Goal: Task Accomplishment & Management: Manage account settings

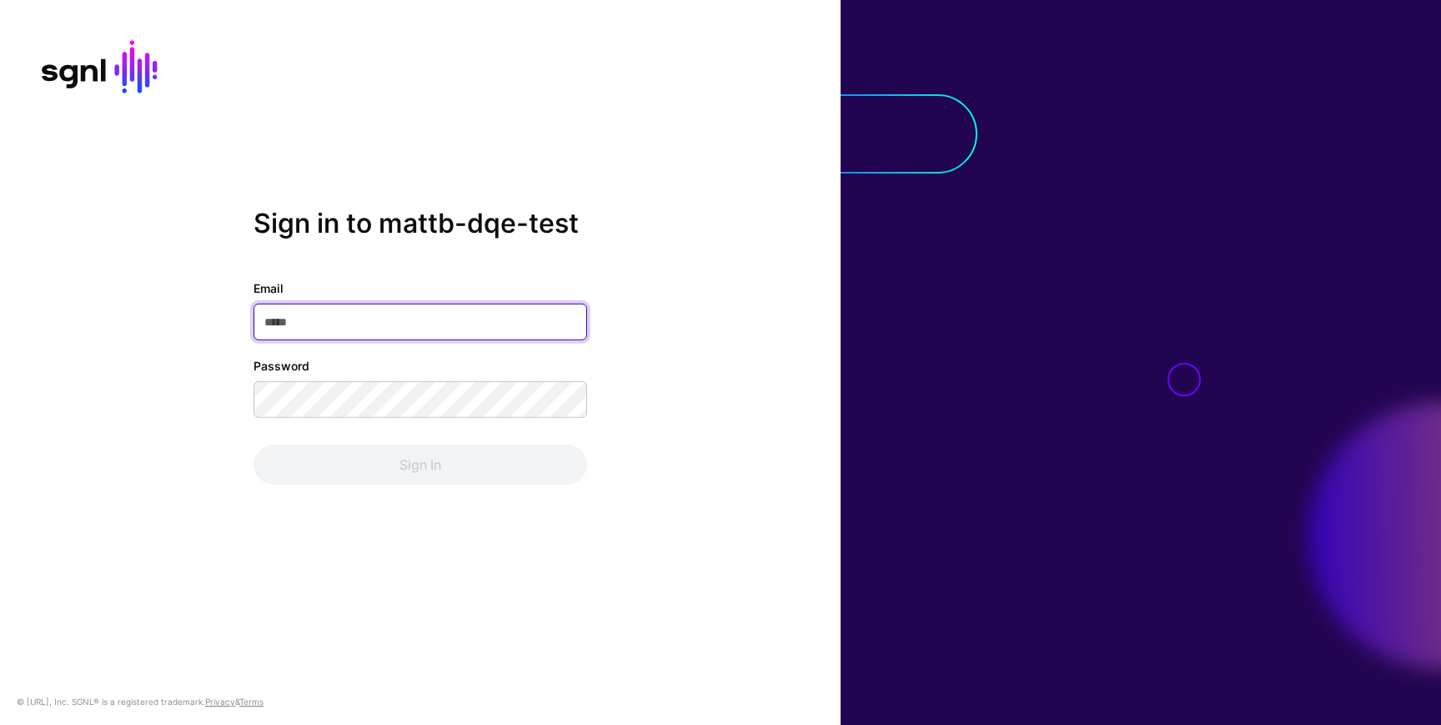
paste input "**********"
type input "**********"
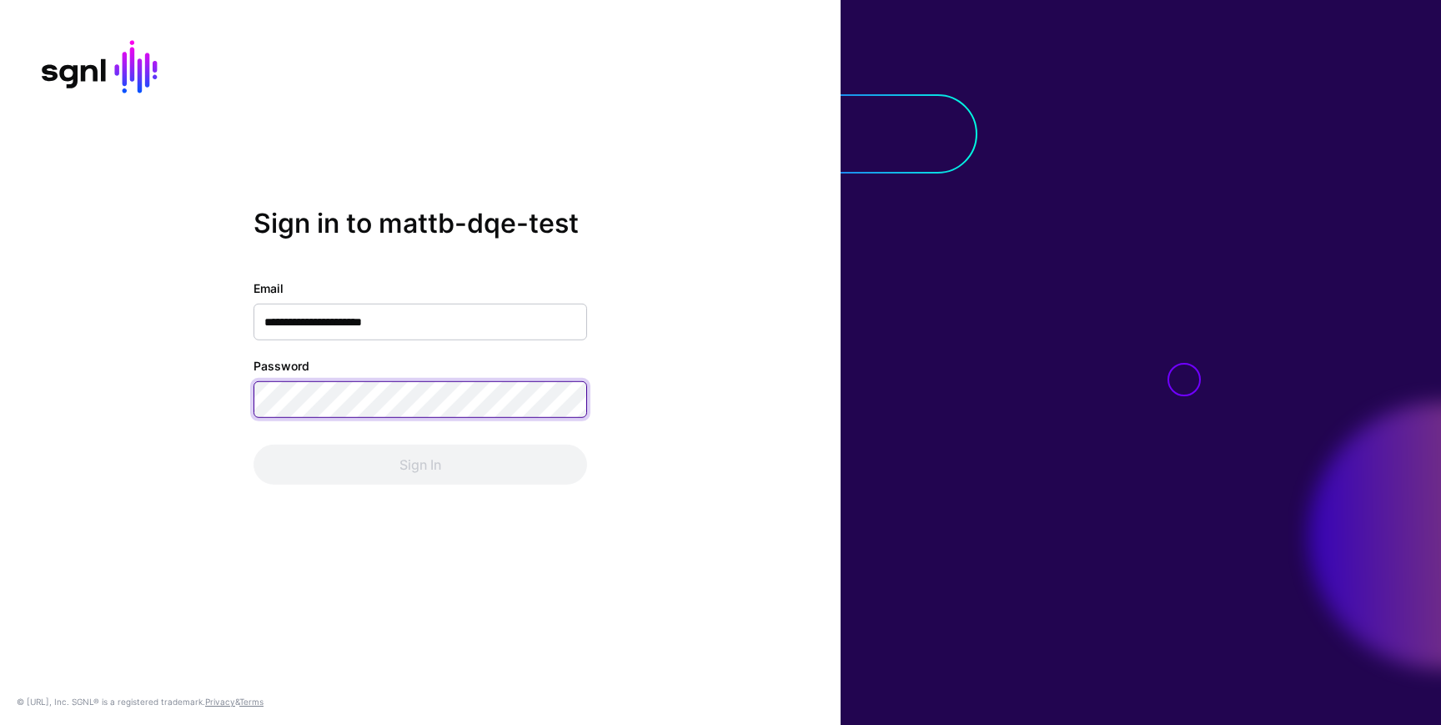
click at [414, 417] on div "**********" at bounding box center [421, 381] width 334 height 205
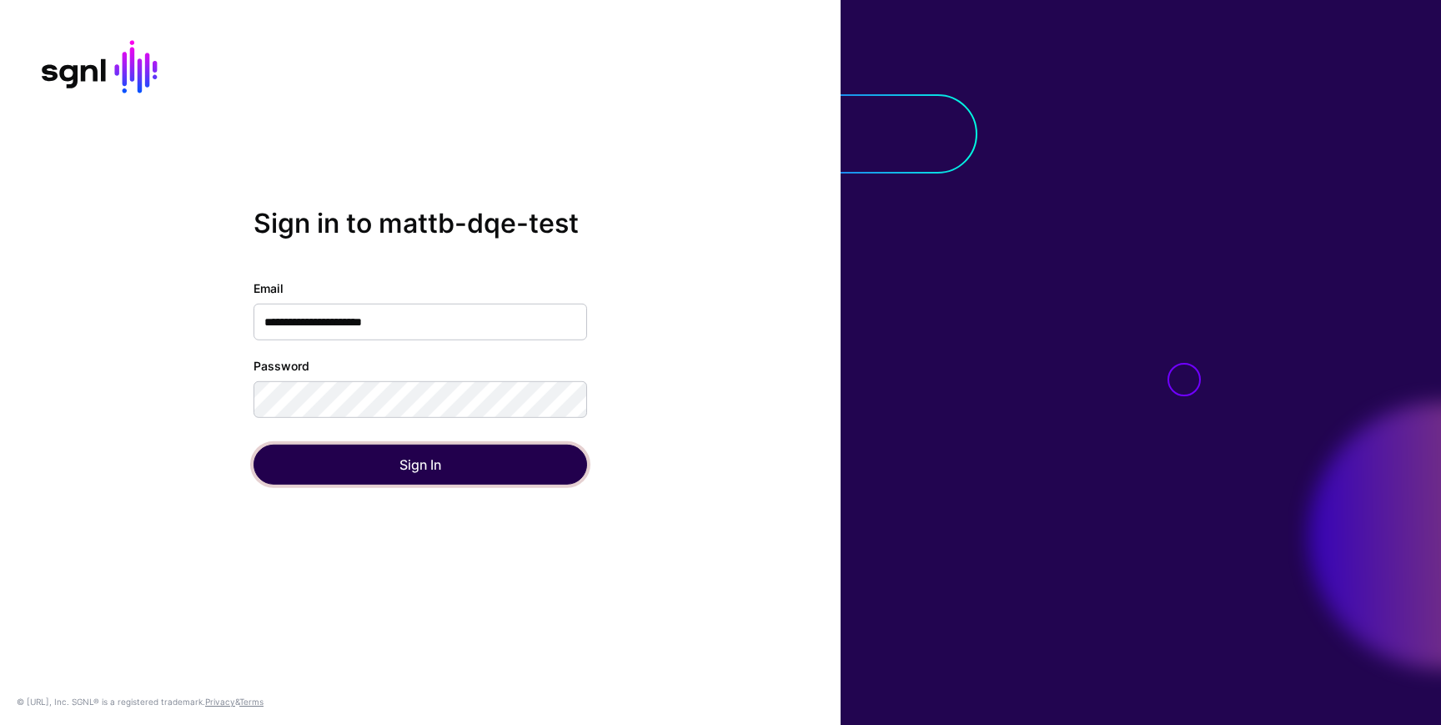
click at [305, 464] on button "Sign In" at bounding box center [421, 464] width 334 height 40
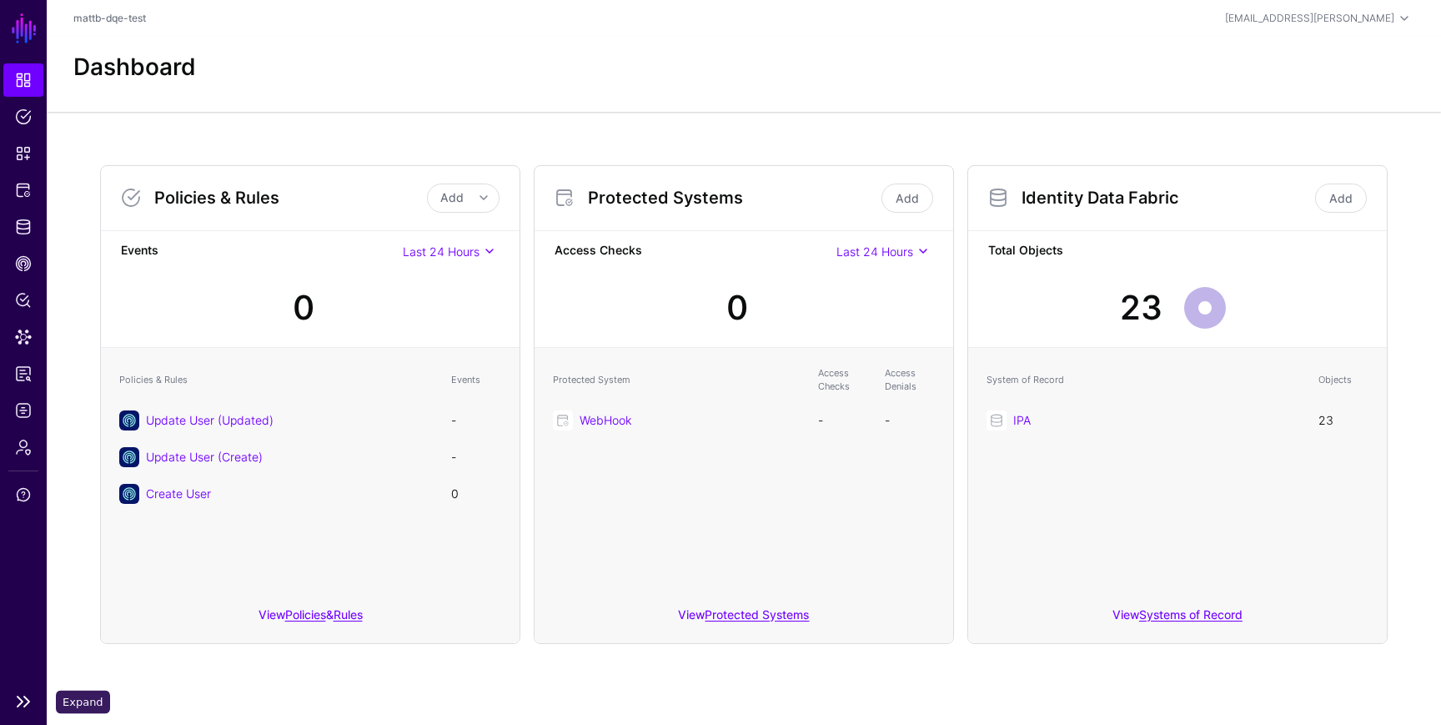
click at [34, 705] on link at bounding box center [23, 701] width 47 height 20
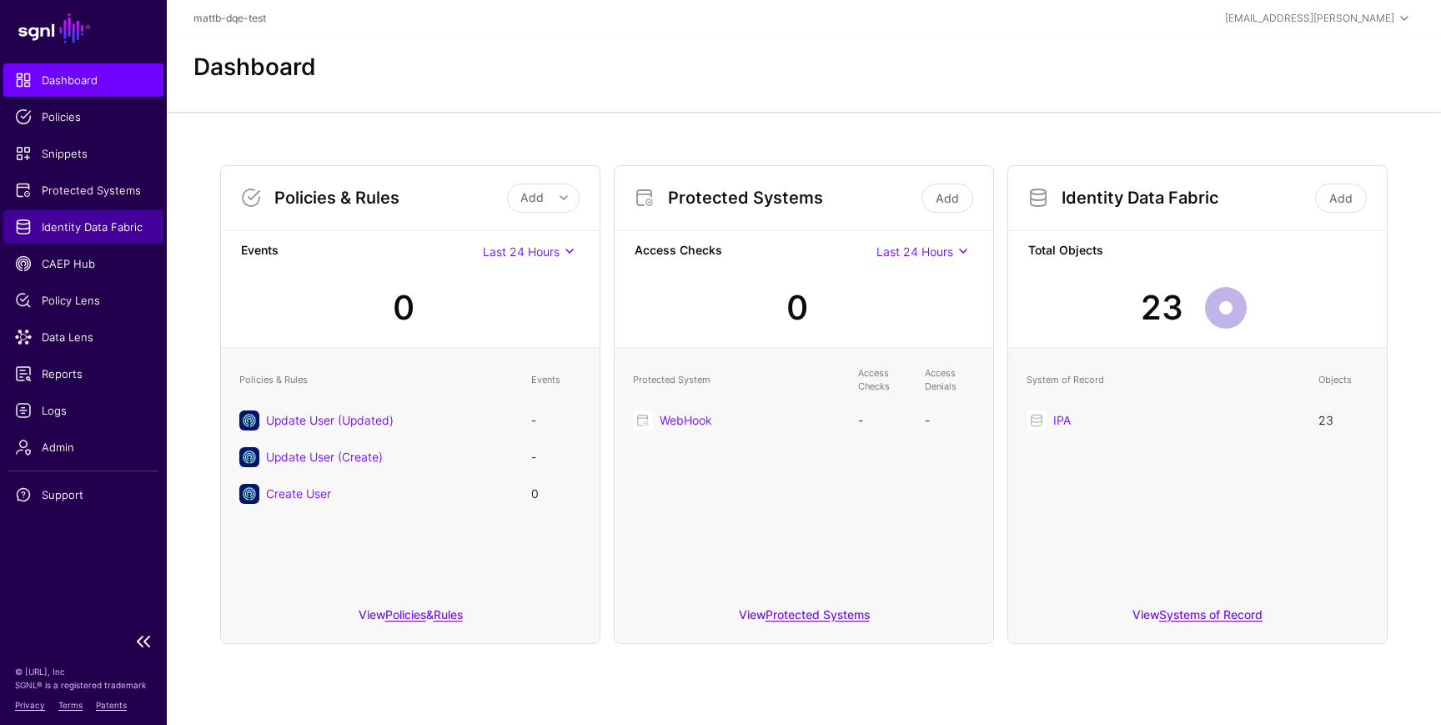
click at [72, 230] on span "Identity Data Fabric" at bounding box center [83, 226] width 137 height 17
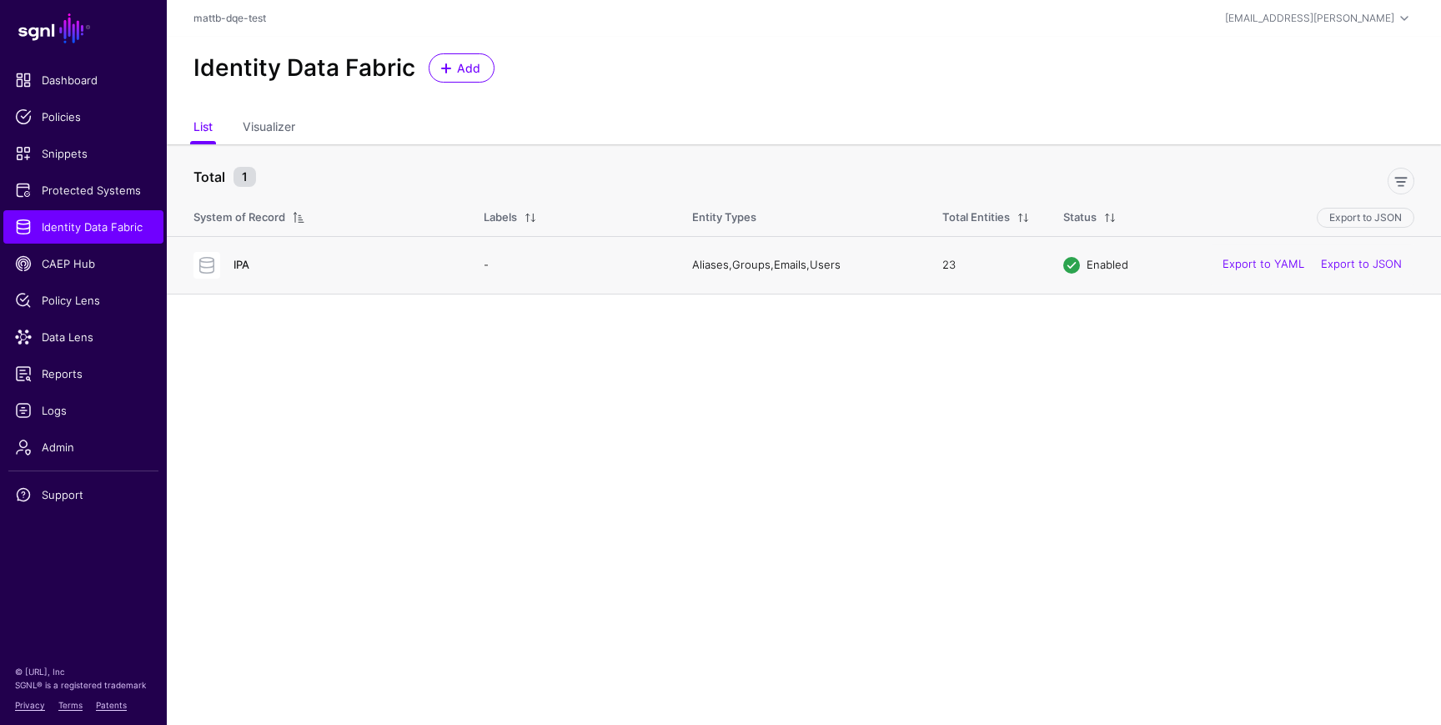
click at [239, 267] on link "IPA" at bounding box center [242, 264] width 16 height 13
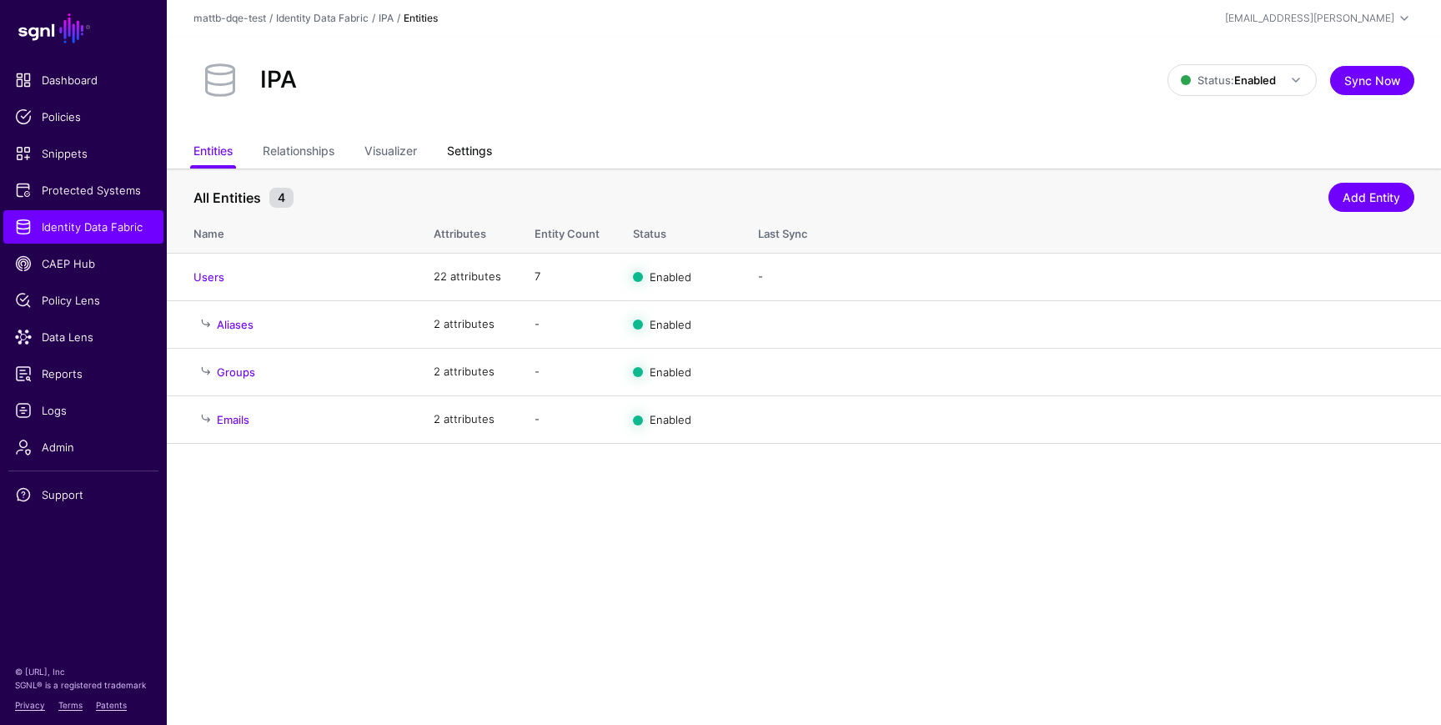
click at [475, 152] on link "Settings" at bounding box center [469, 153] width 45 height 32
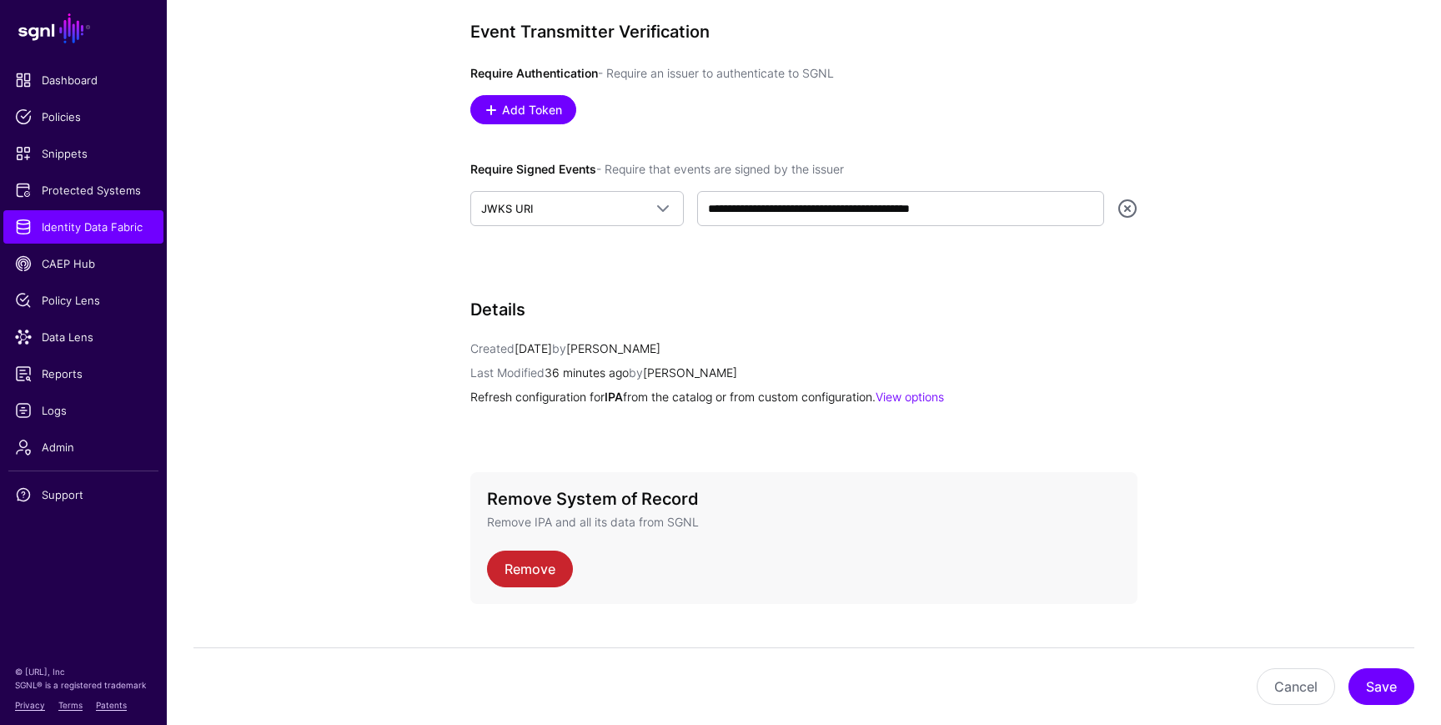
scroll to position [965, 0]
drag, startPoint x: 998, startPoint y: 206, endPoint x: 676, endPoint y: 200, distance: 322.0
click at [676, 200] on div "**********" at bounding box center [804, 207] width 680 height 35
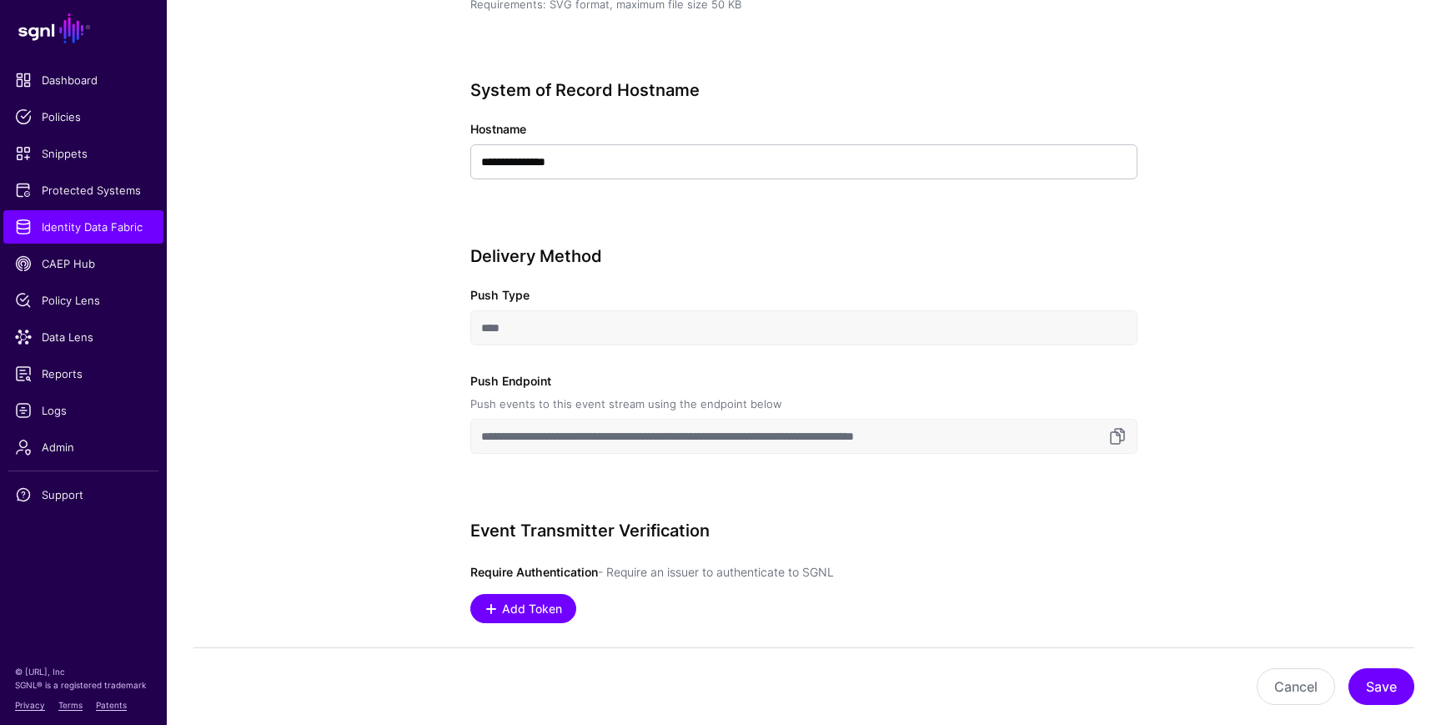
scroll to position [355, 0]
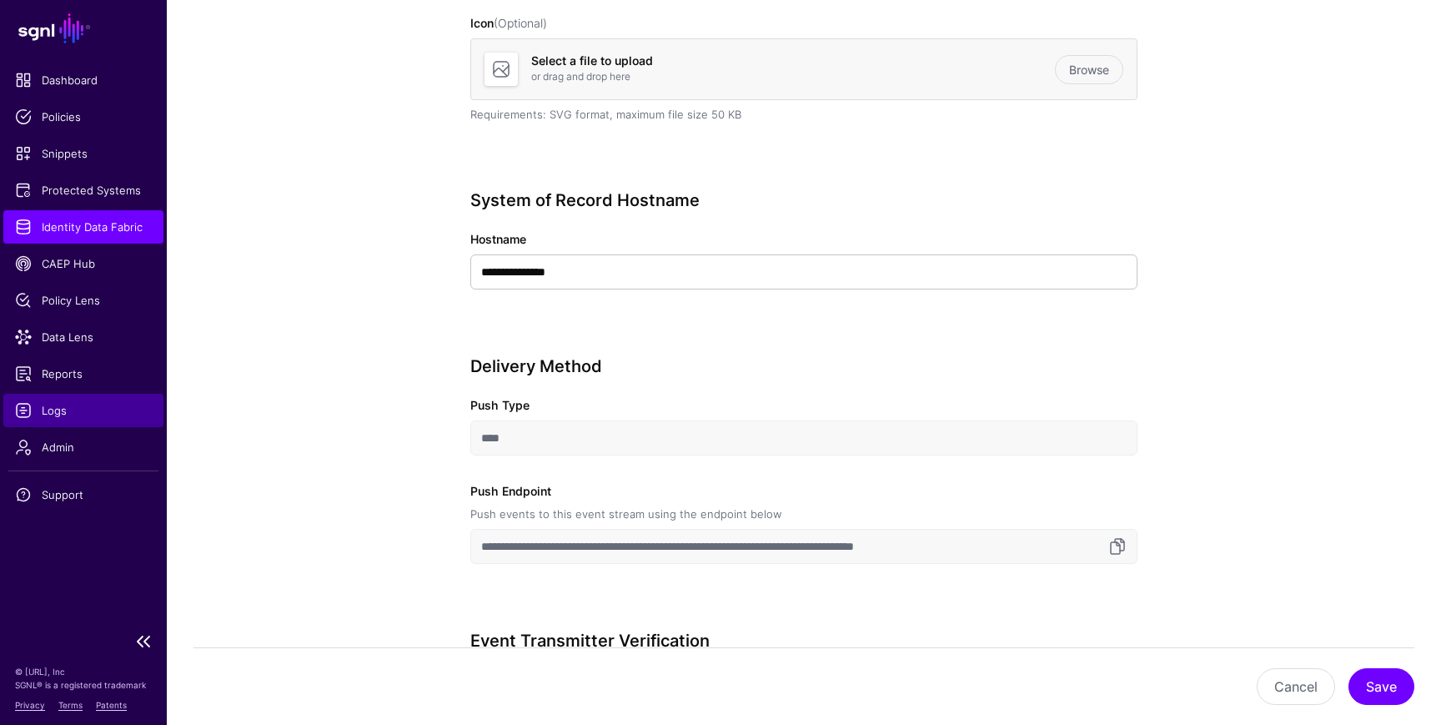
click at [71, 407] on span "Logs" at bounding box center [83, 410] width 137 height 17
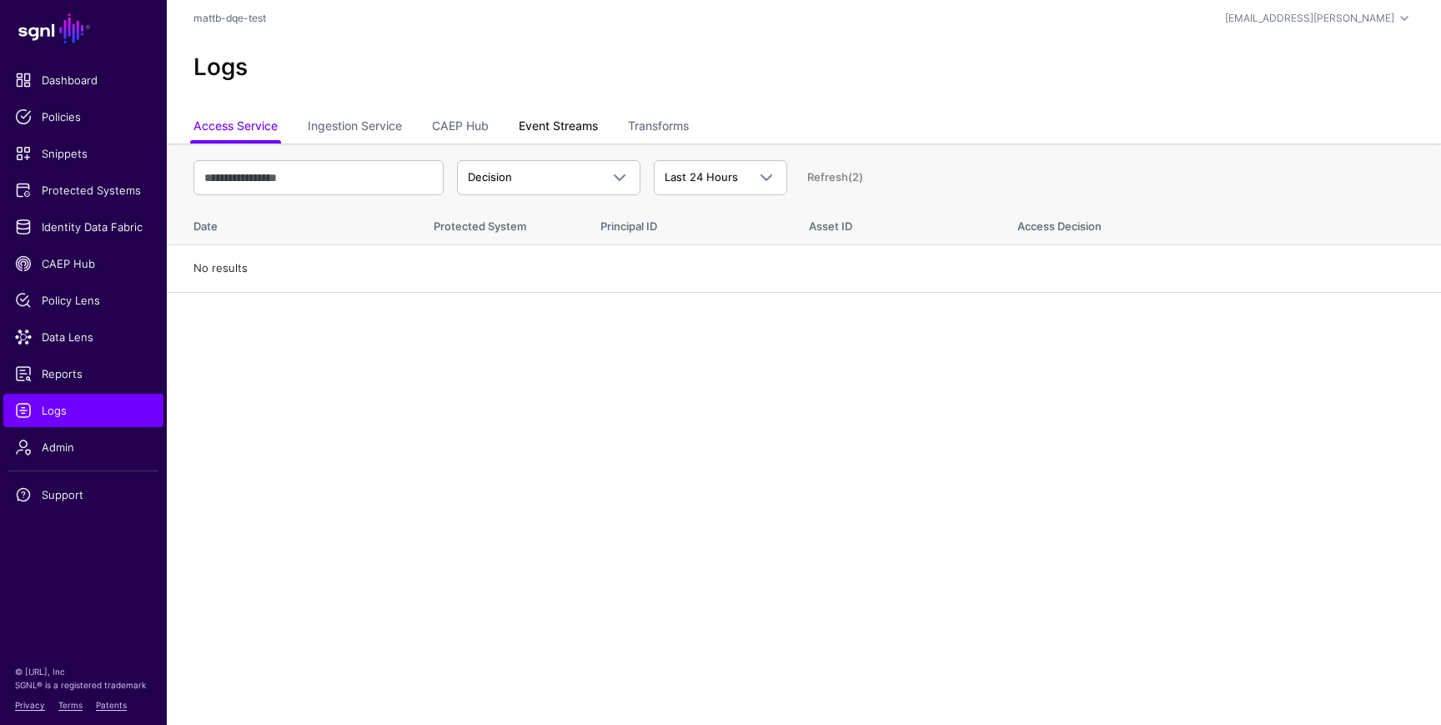
click at [545, 121] on link "Event Streams" at bounding box center [558, 128] width 79 height 32
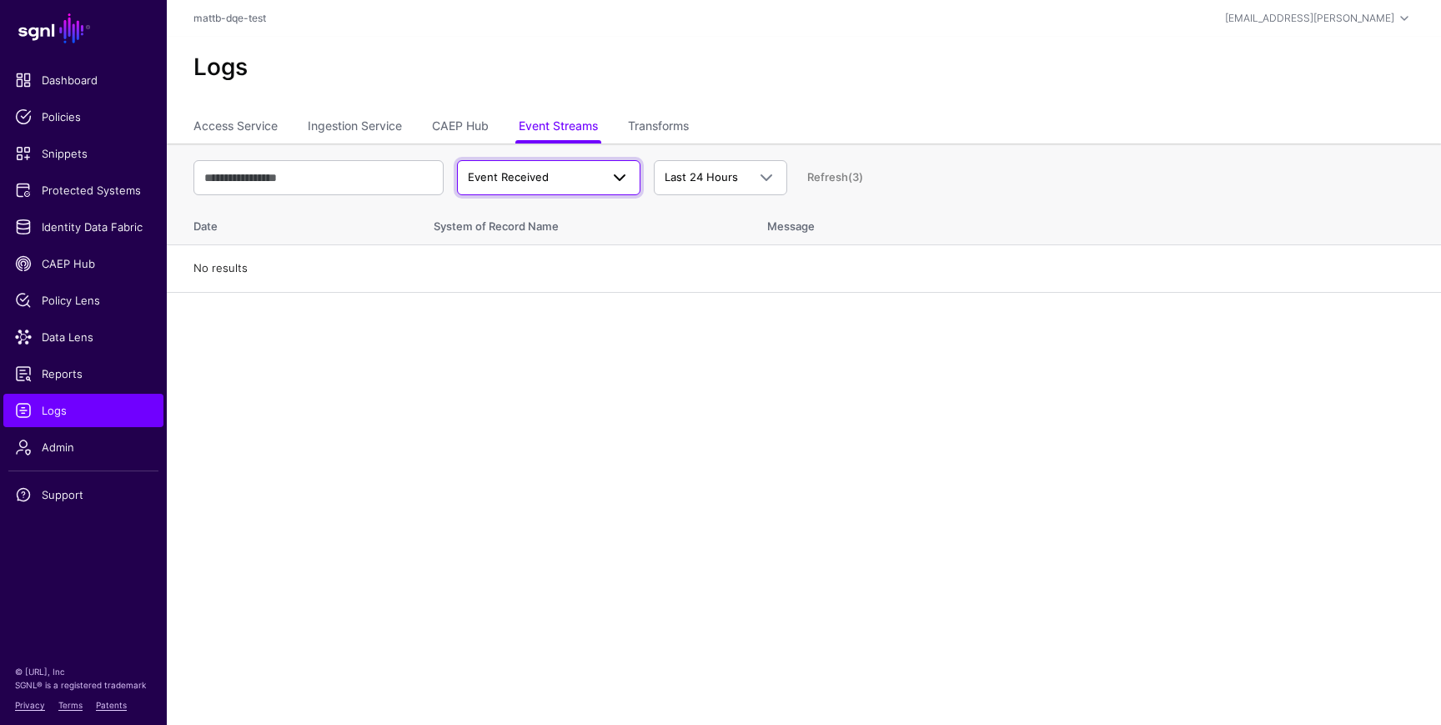
click at [568, 175] on span "Event Received" at bounding box center [534, 177] width 132 height 17
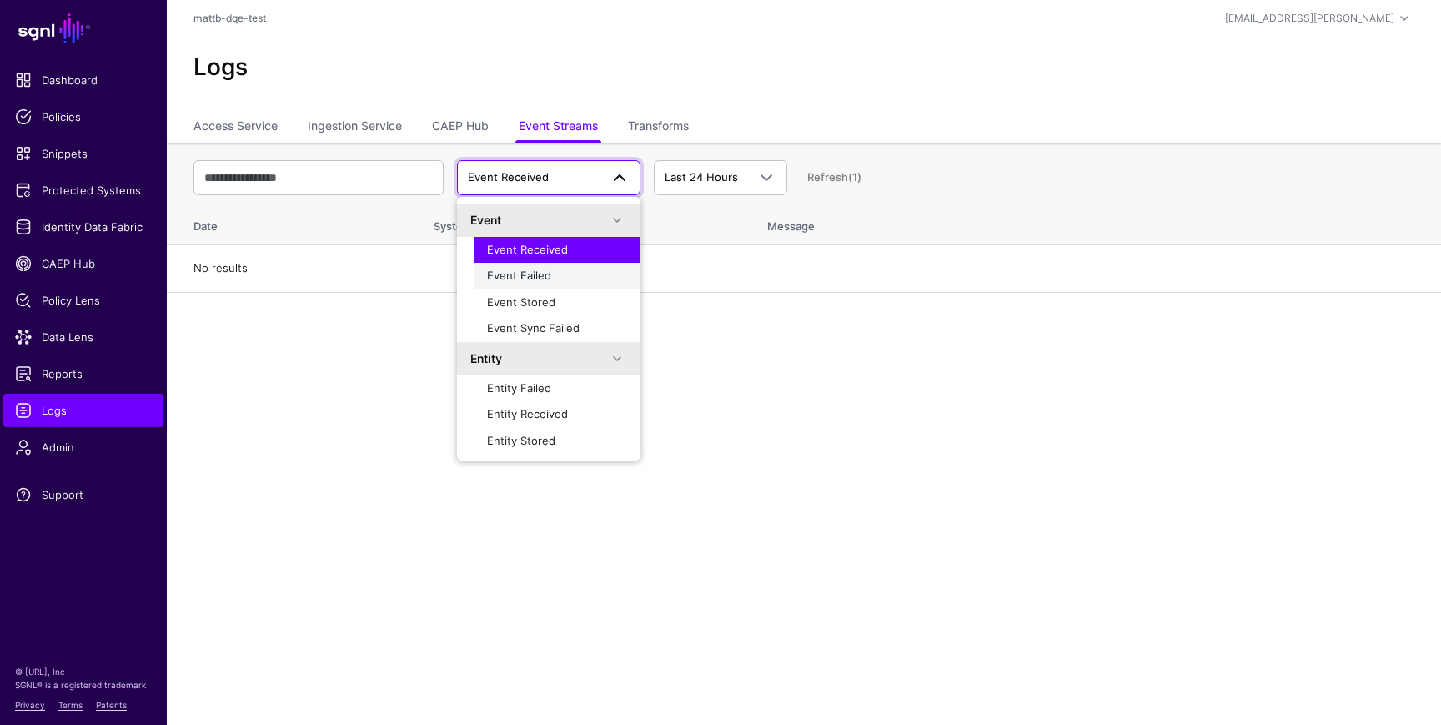
click at [565, 272] on div "Event Failed" at bounding box center [557, 276] width 140 height 17
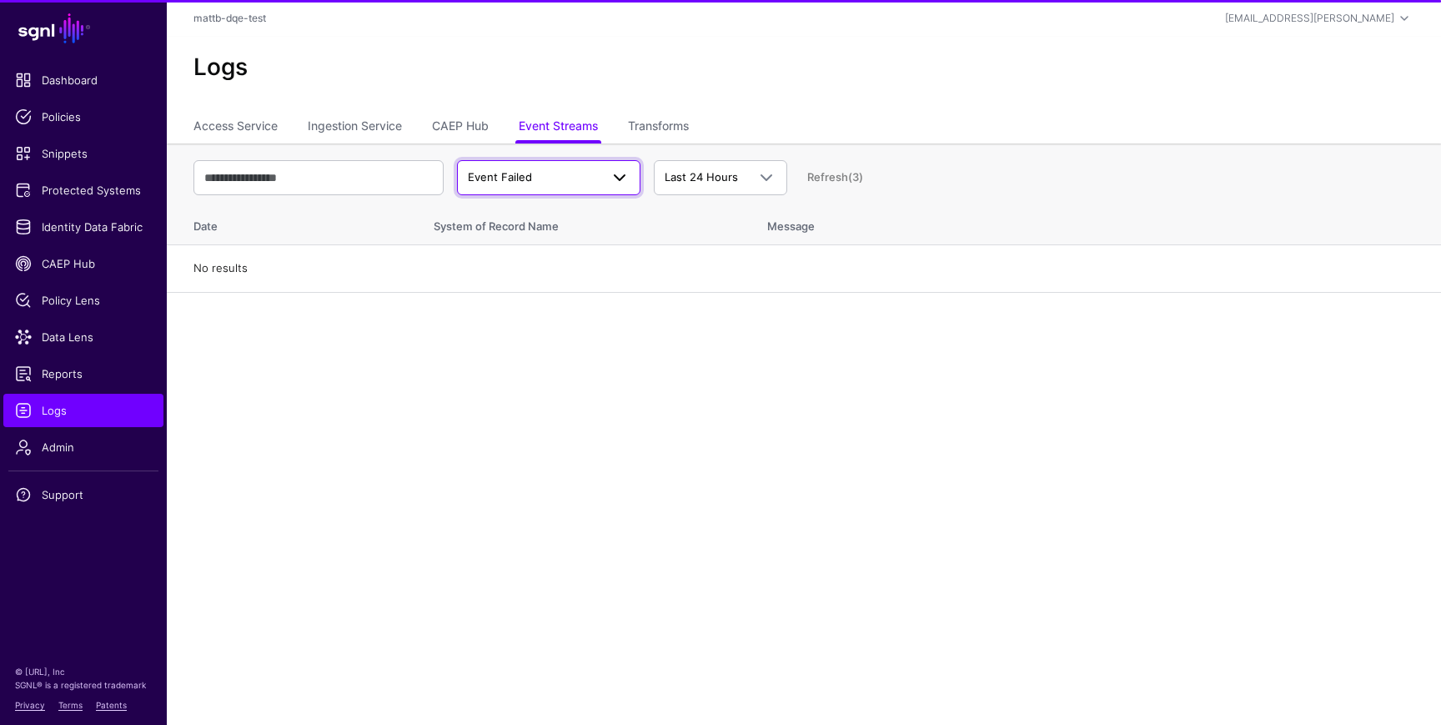
click at [552, 184] on span "Event Failed" at bounding box center [534, 177] width 132 height 17
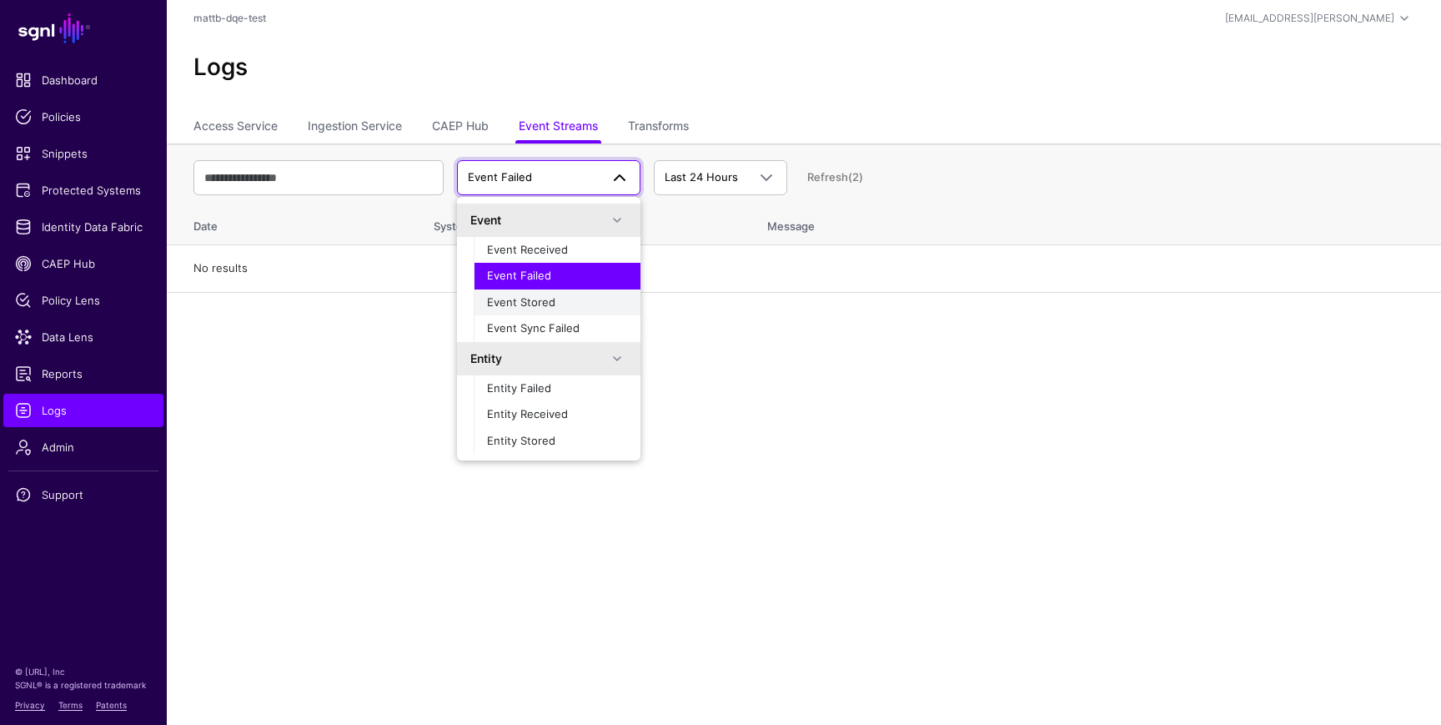
click at [547, 305] on span "Event Stored" at bounding box center [521, 301] width 68 height 13
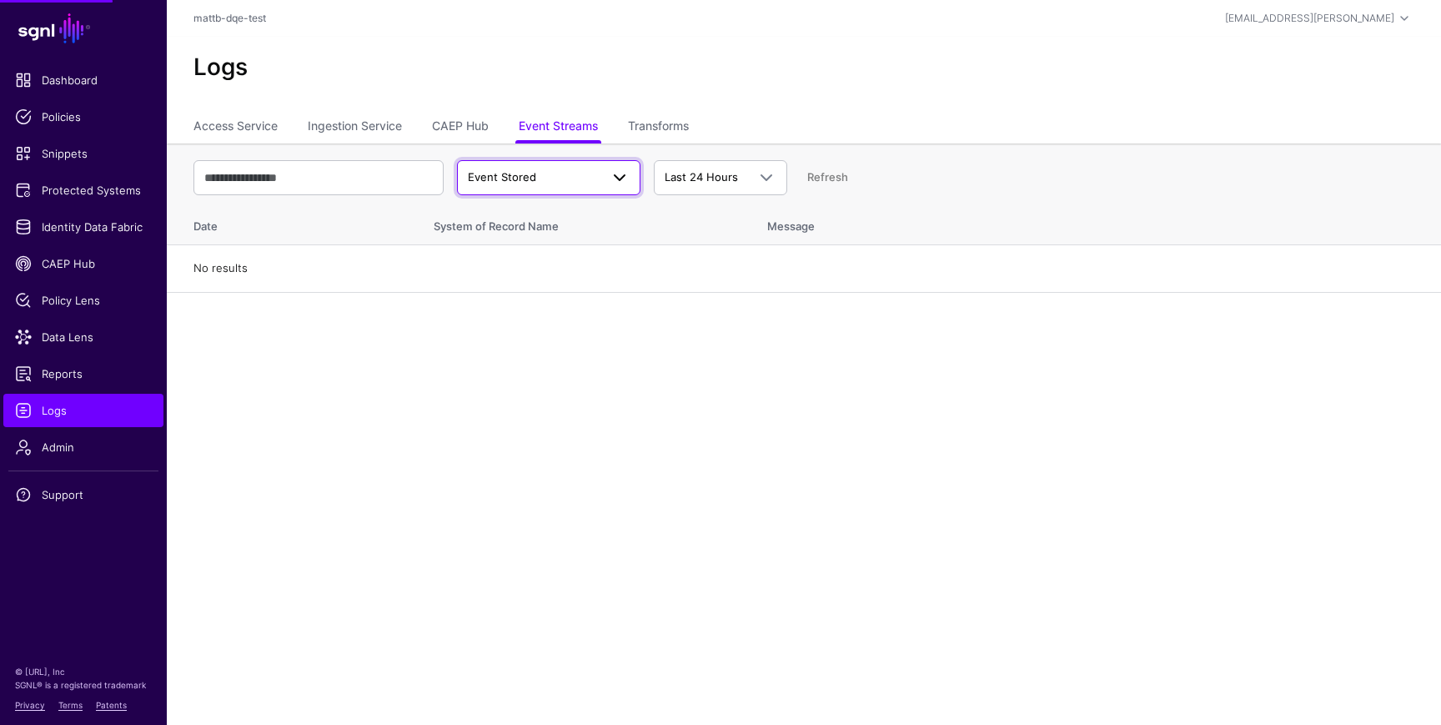
click at [537, 182] on span "Event Stored" at bounding box center [534, 177] width 132 height 17
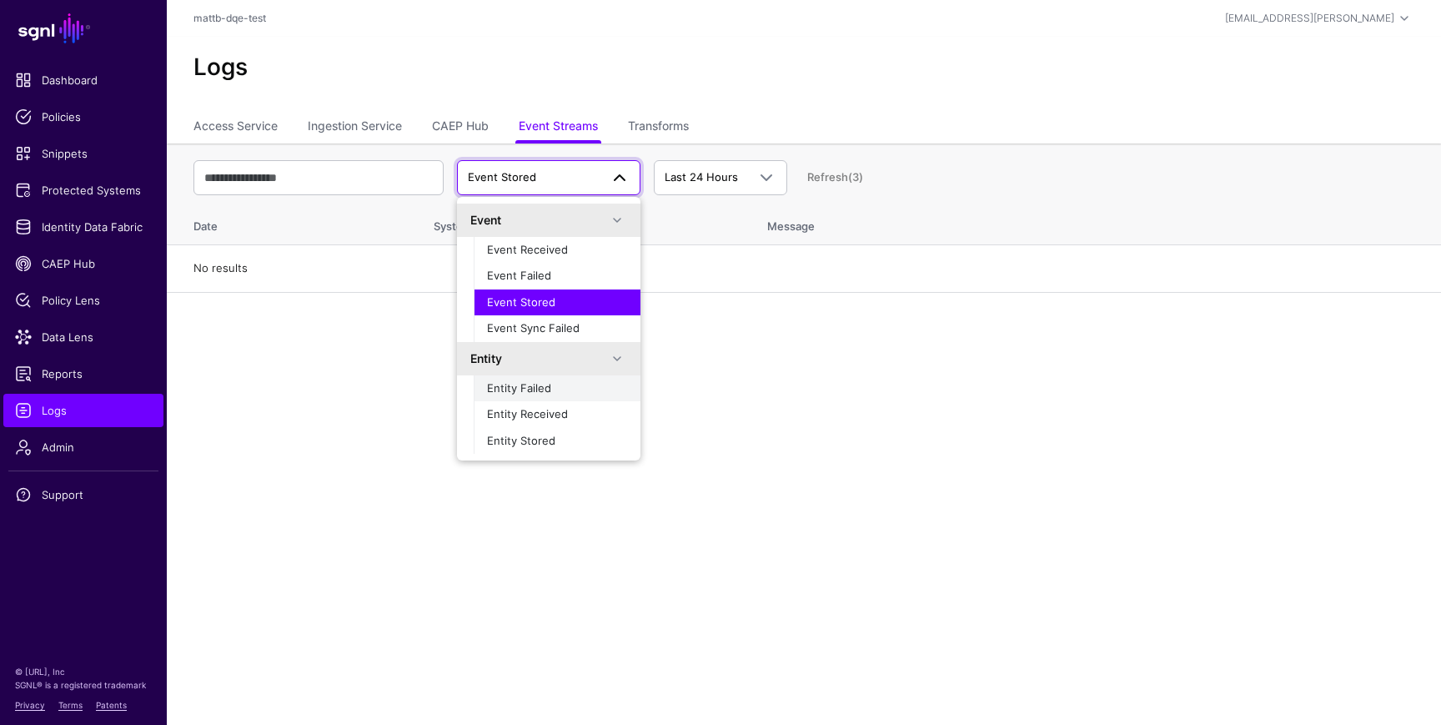
click at [535, 384] on span "Entity Failed" at bounding box center [519, 387] width 64 height 13
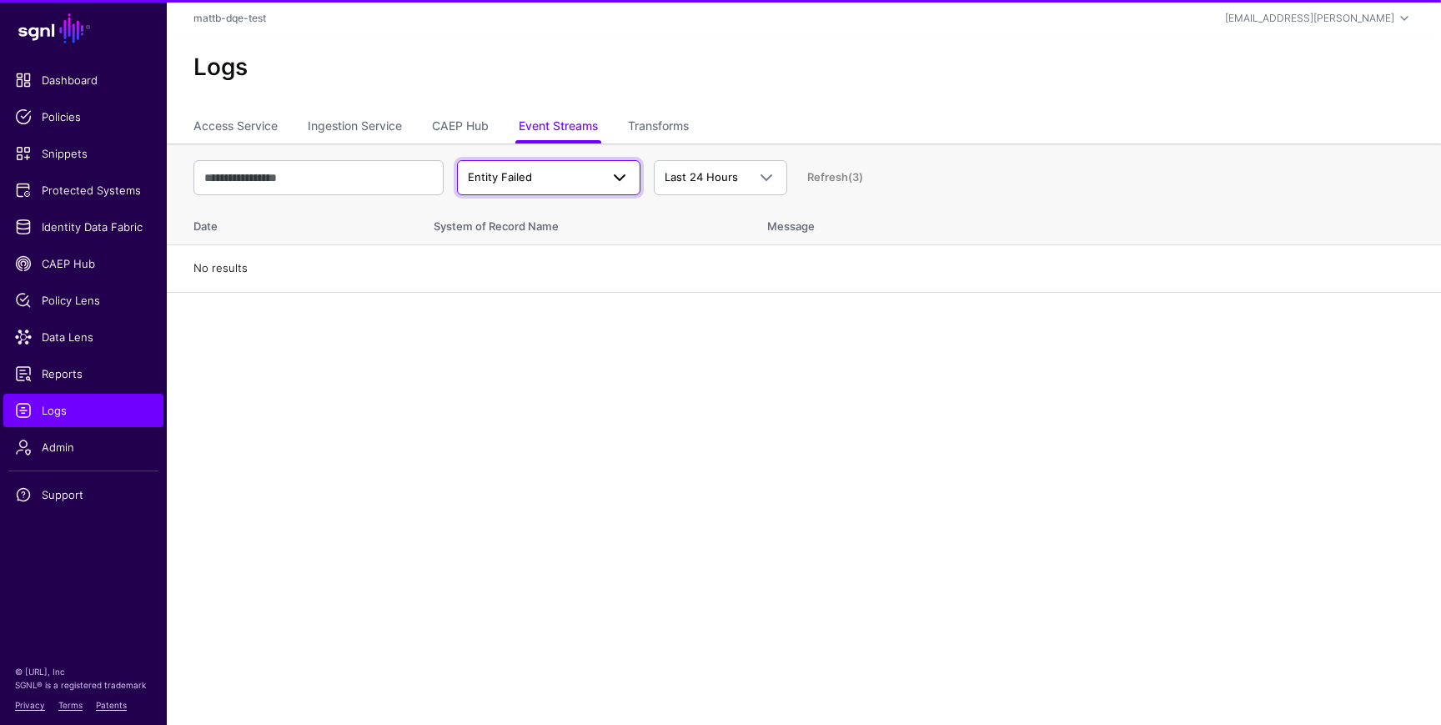
click at [537, 181] on span "Entity Failed" at bounding box center [534, 177] width 132 height 17
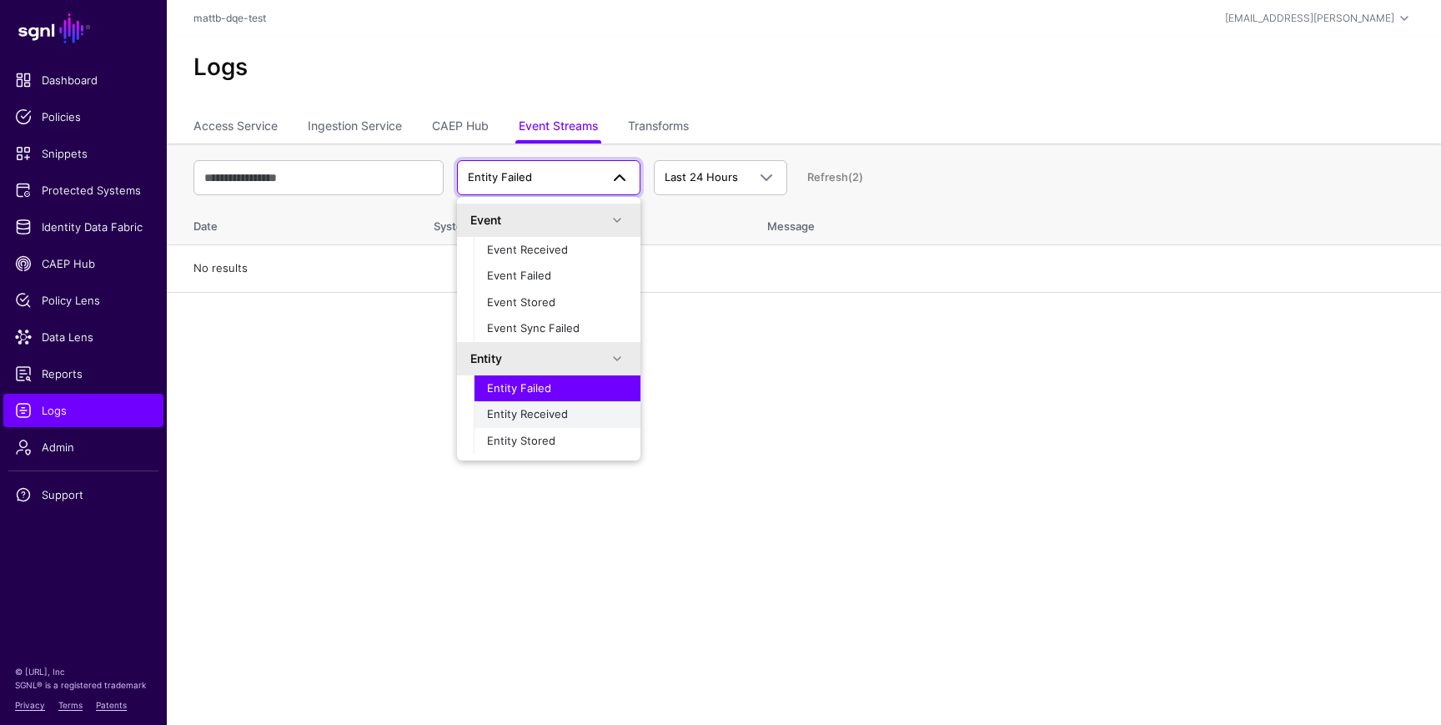
click at [544, 410] on span "Entity Received" at bounding box center [527, 413] width 81 height 13
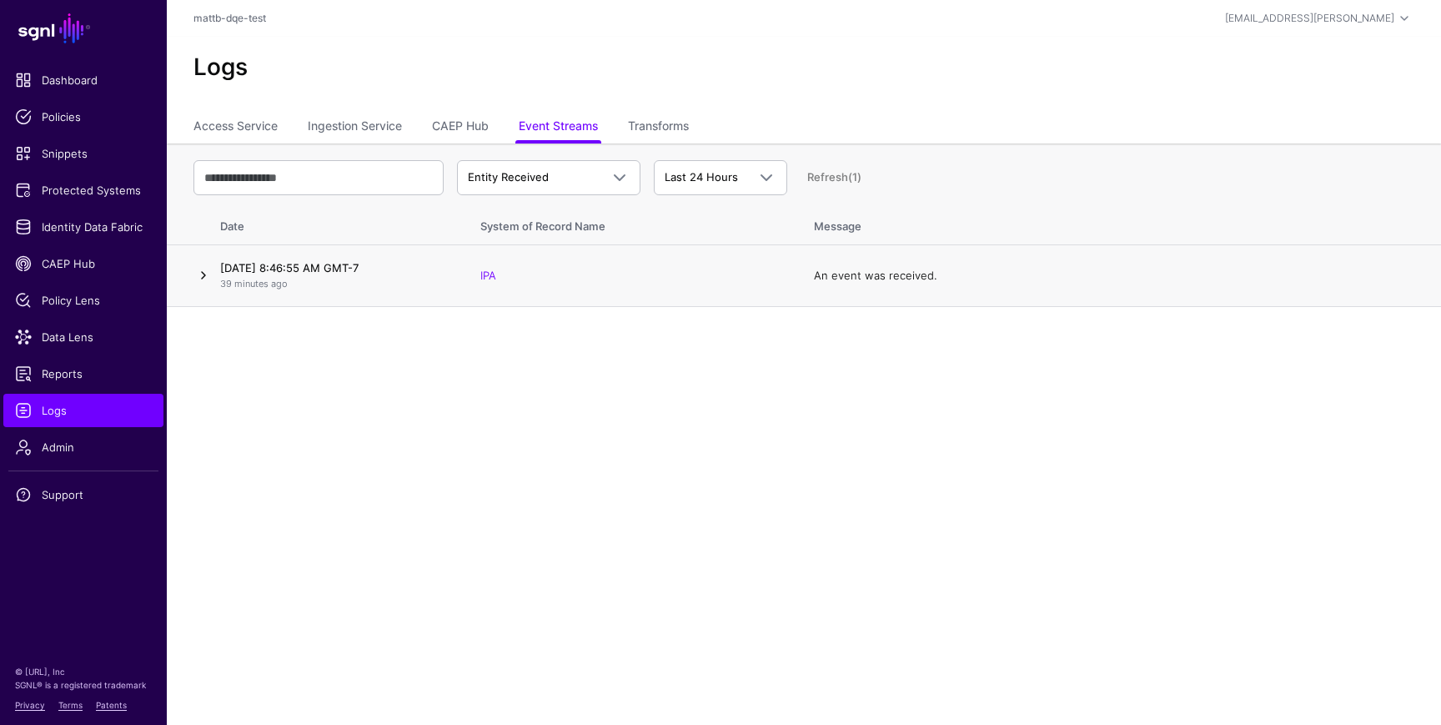
click at [208, 272] on link at bounding box center [203, 275] width 20 height 20
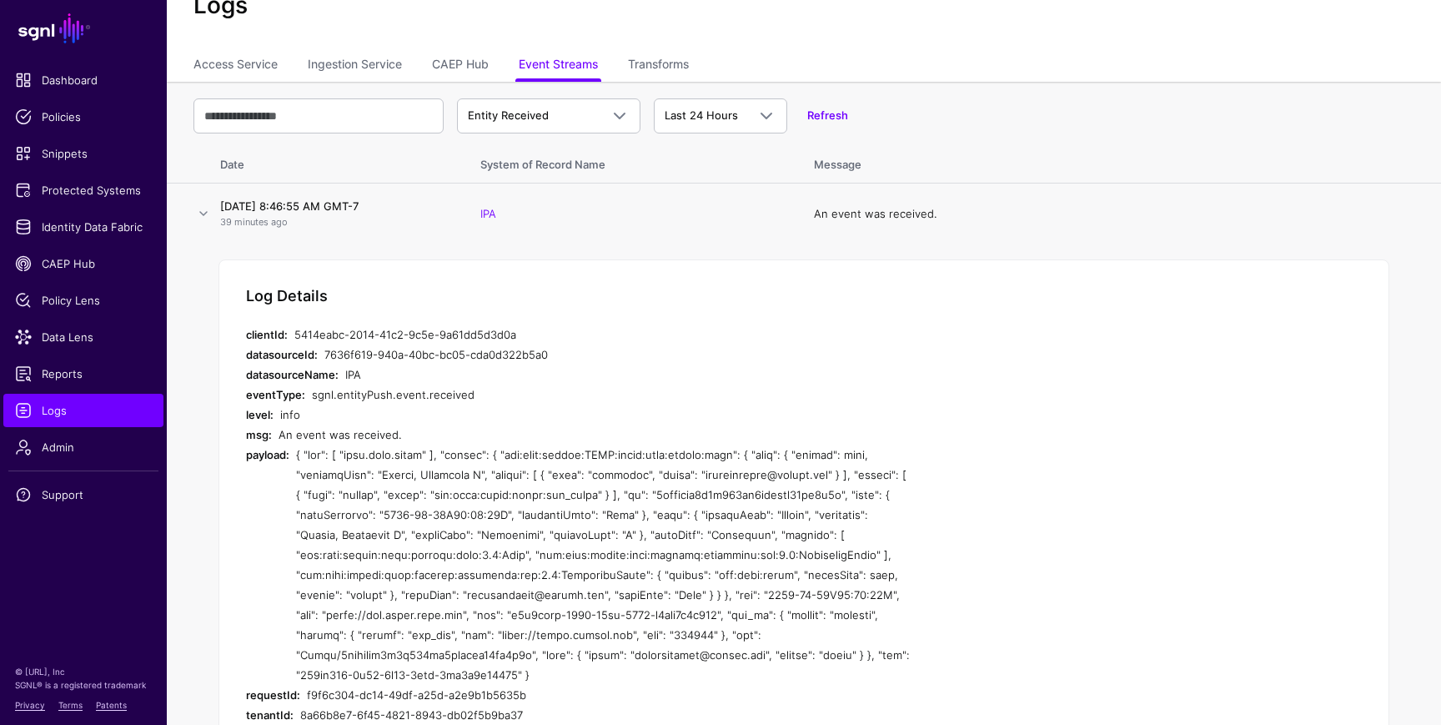
scroll to position [63, 0]
click at [577, 113] on span "Entity Received" at bounding box center [534, 115] width 132 height 17
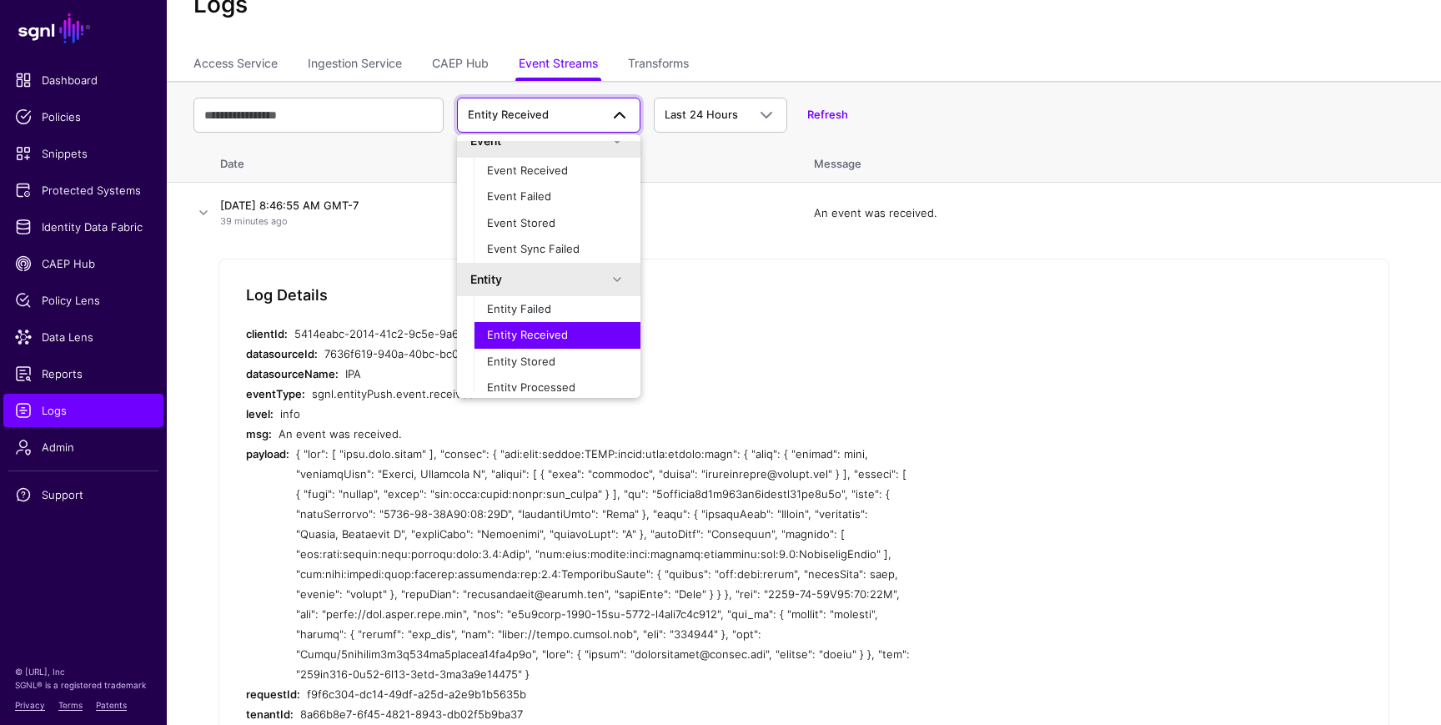
scroll to position [27, 0]
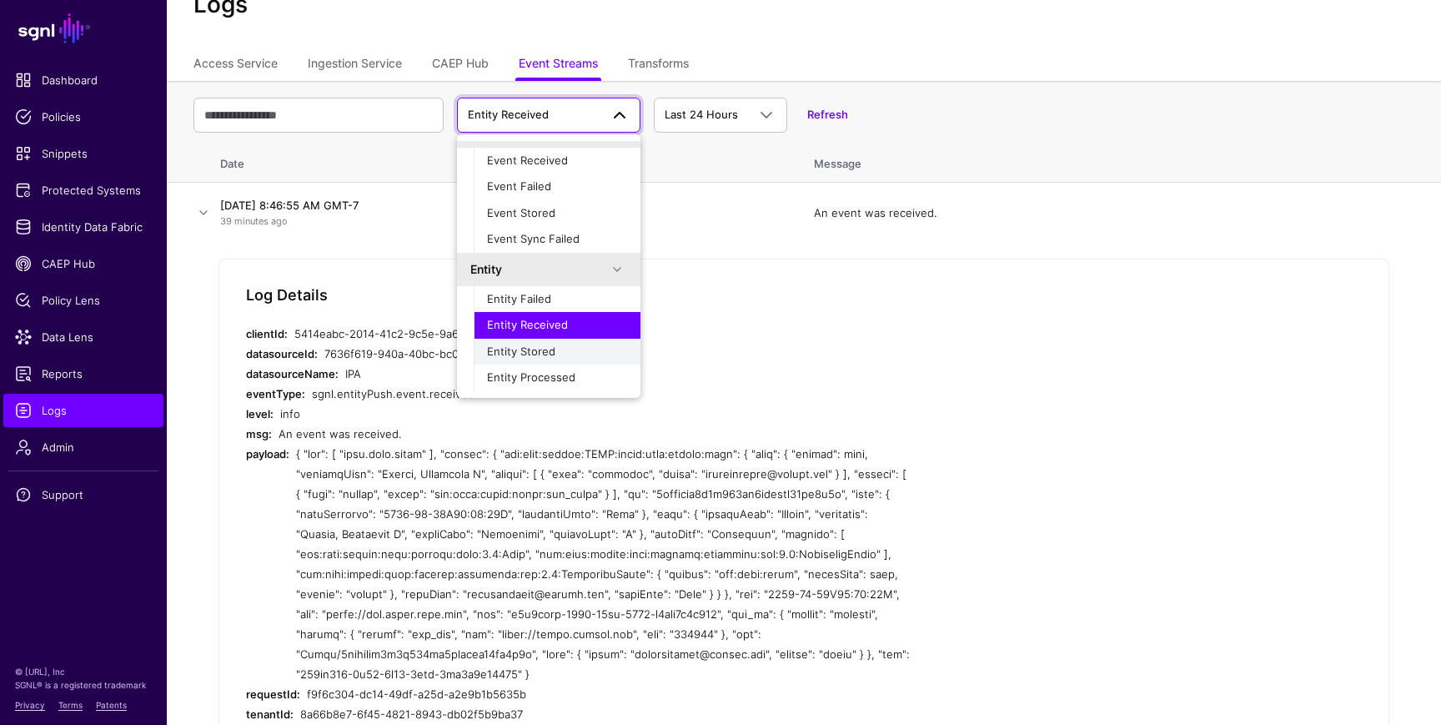
click at [531, 353] on span "Entity Stored" at bounding box center [521, 350] width 68 height 13
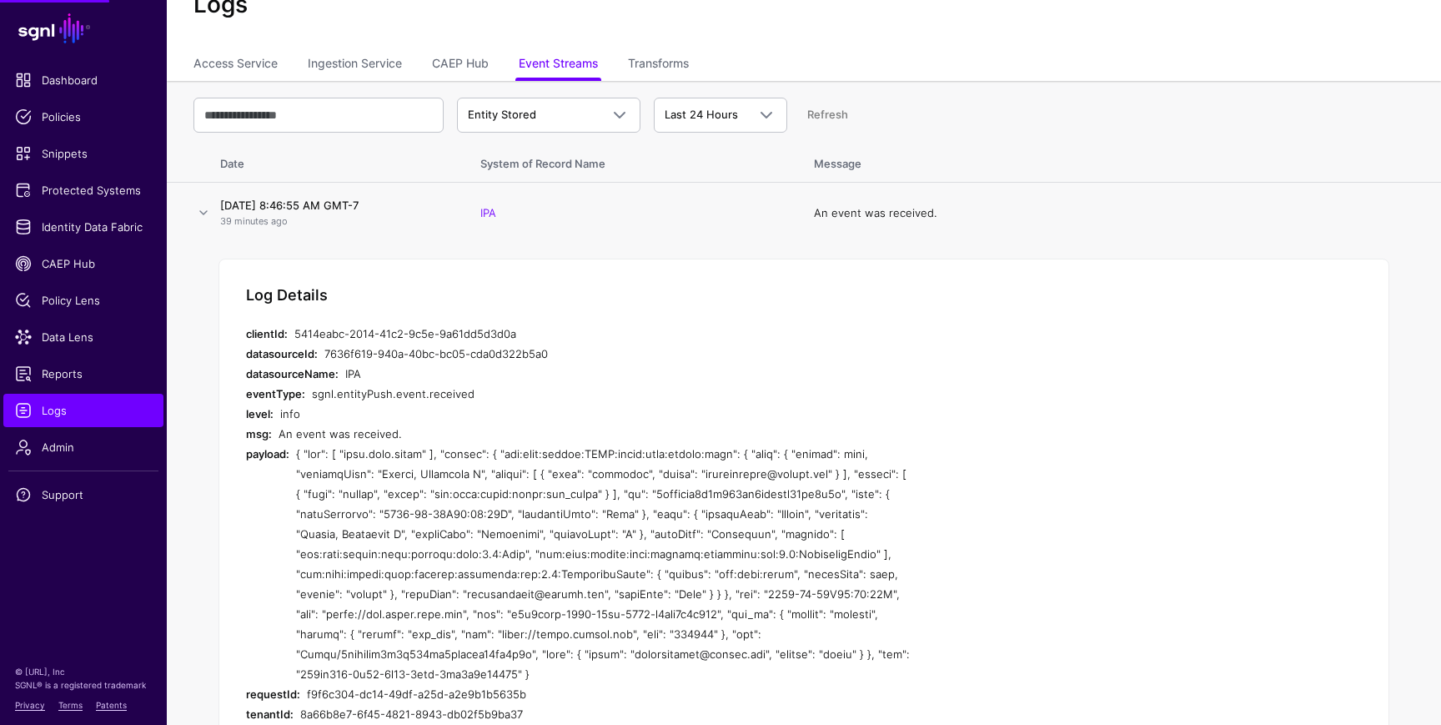
scroll to position [0, 0]
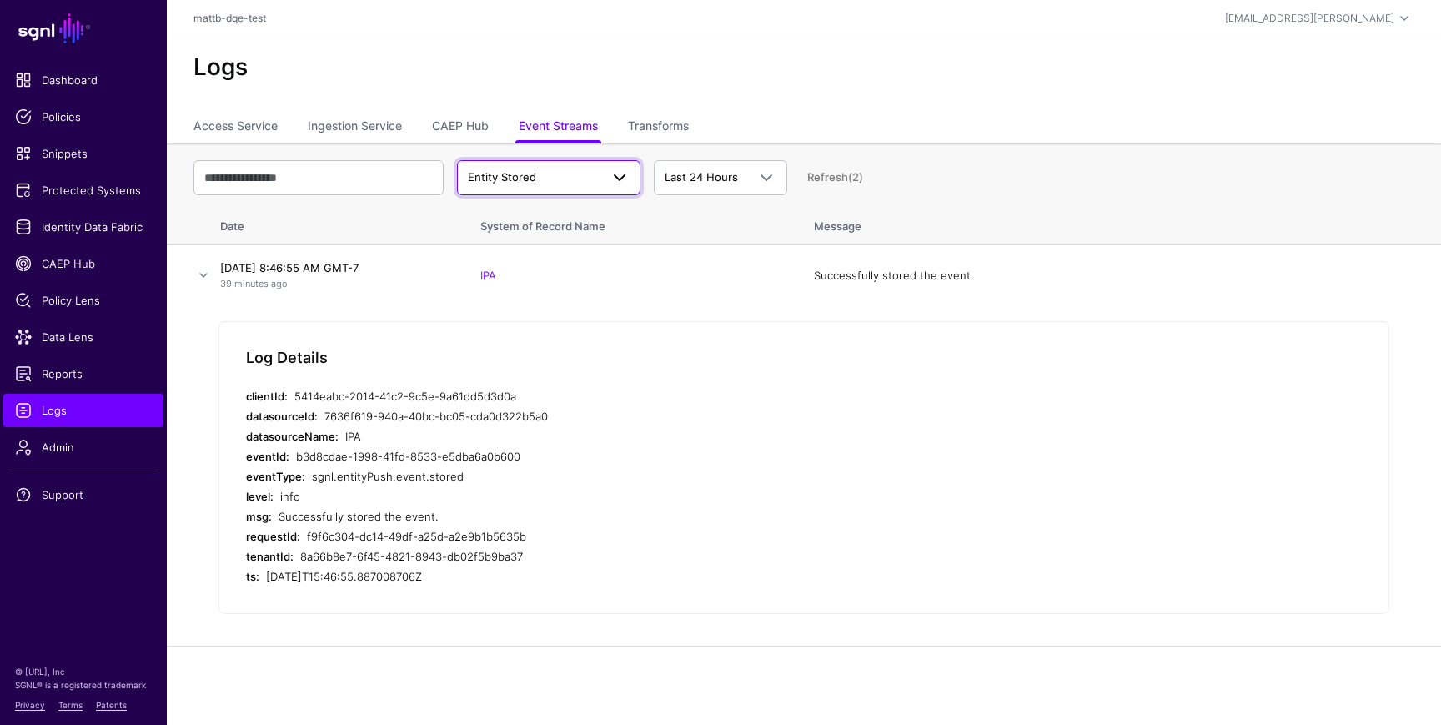
click at [570, 169] on span "Entity Stored" at bounding box center [534, 177] width 132 height 17
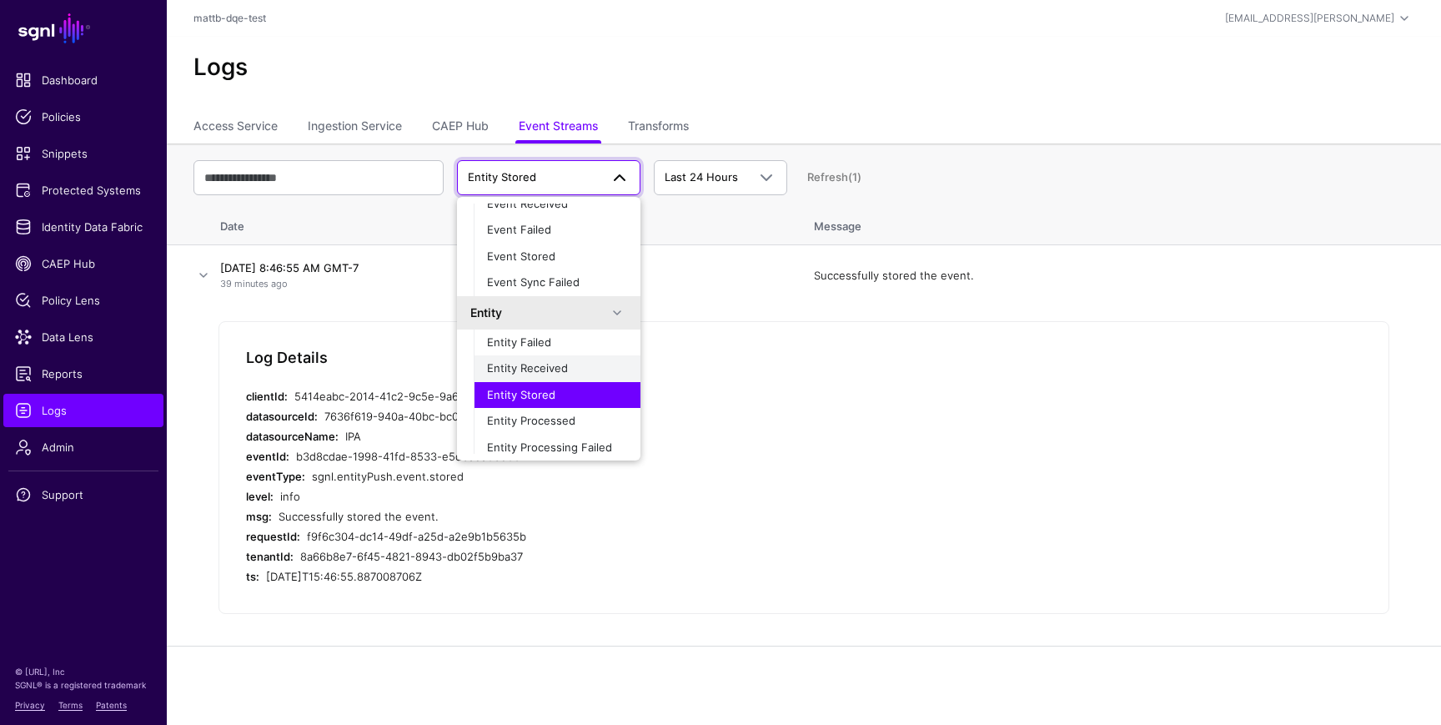
scroll to position [51, 0]
click at [549, 414] on span "Entity Processed" at bounding box center [531, 415] width 88 height 13
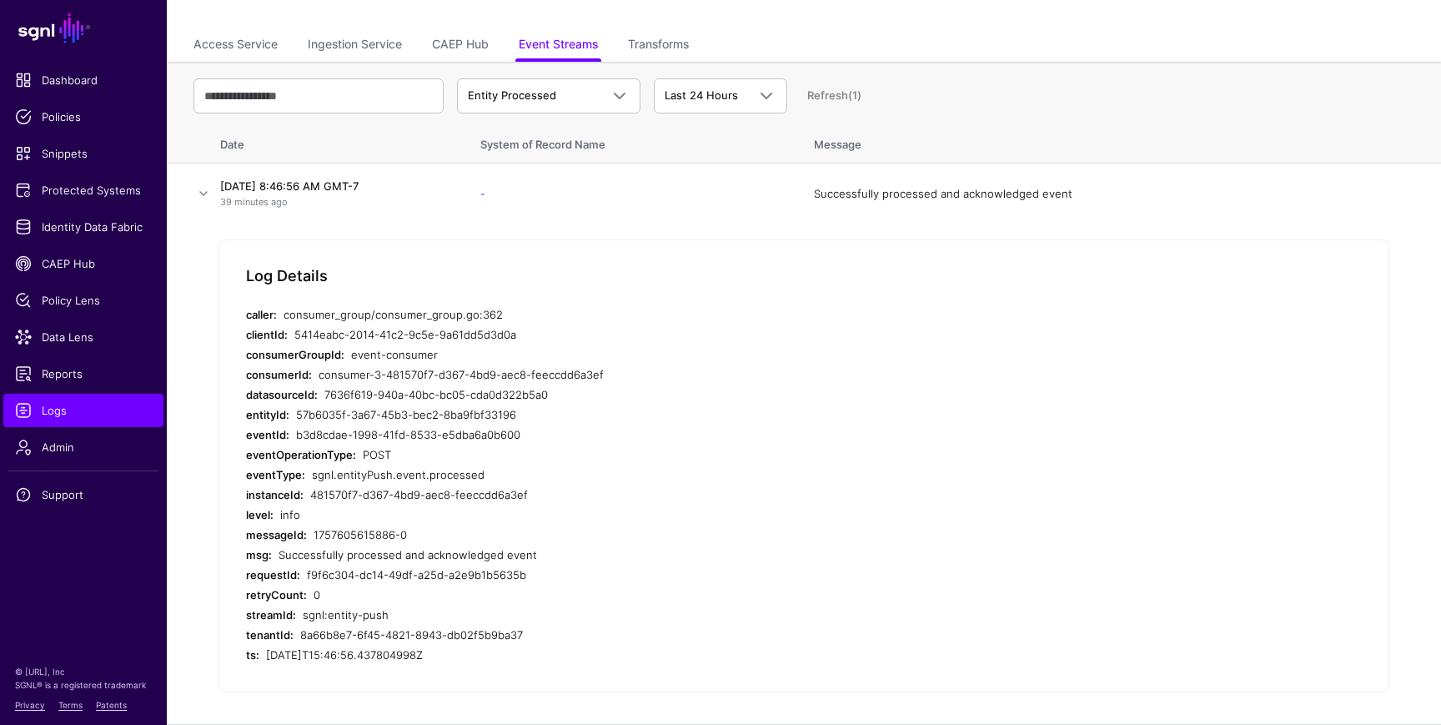
scroll to position [0, 0]
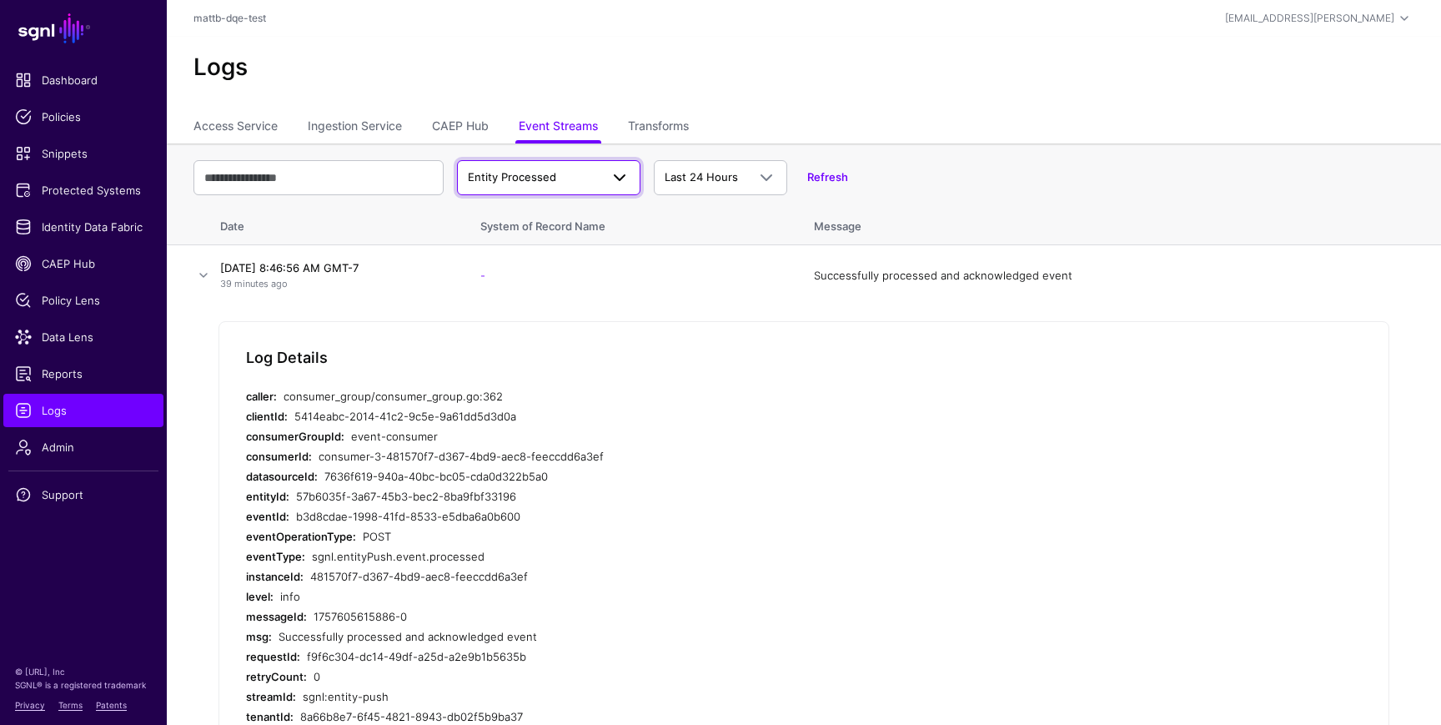
click at [555, 179] on span "Entity Processed" at bounding box center [534, 177] width 132 height 17
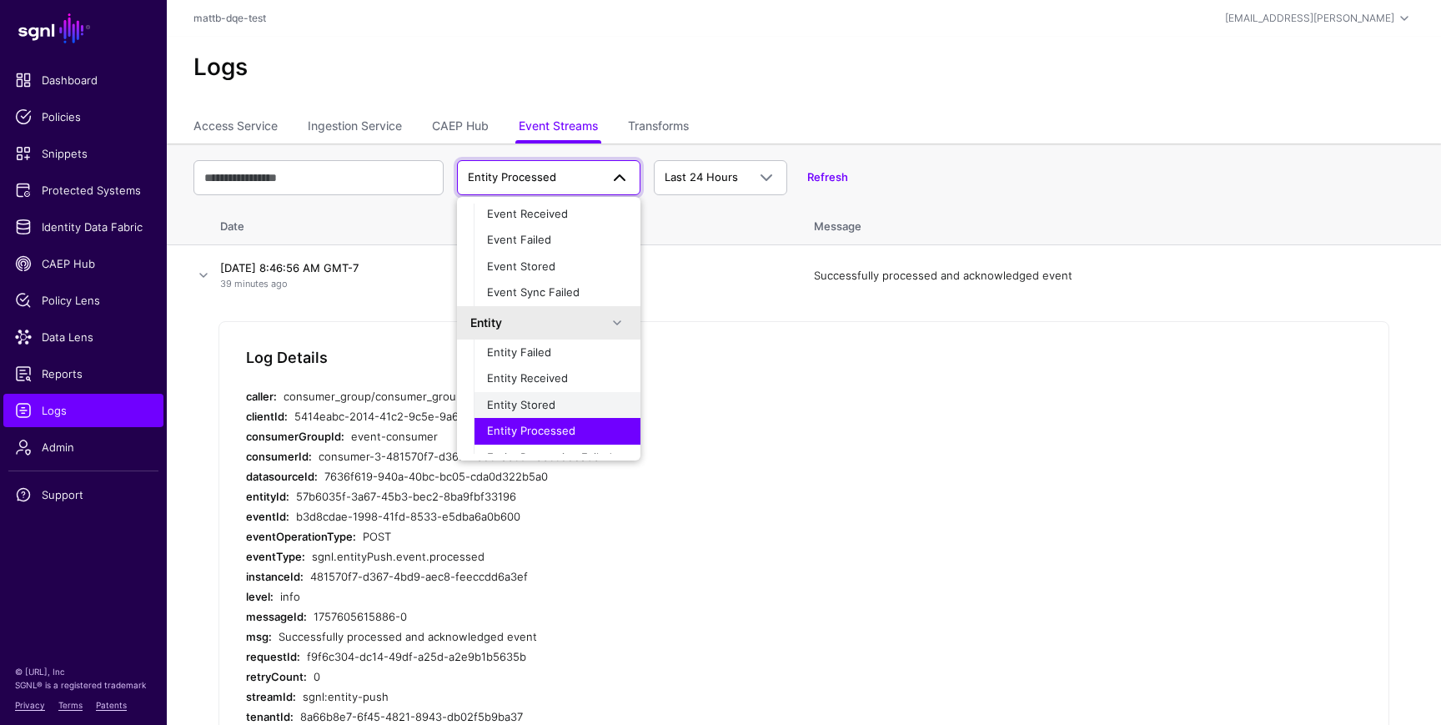
scroll to position [53, 0]
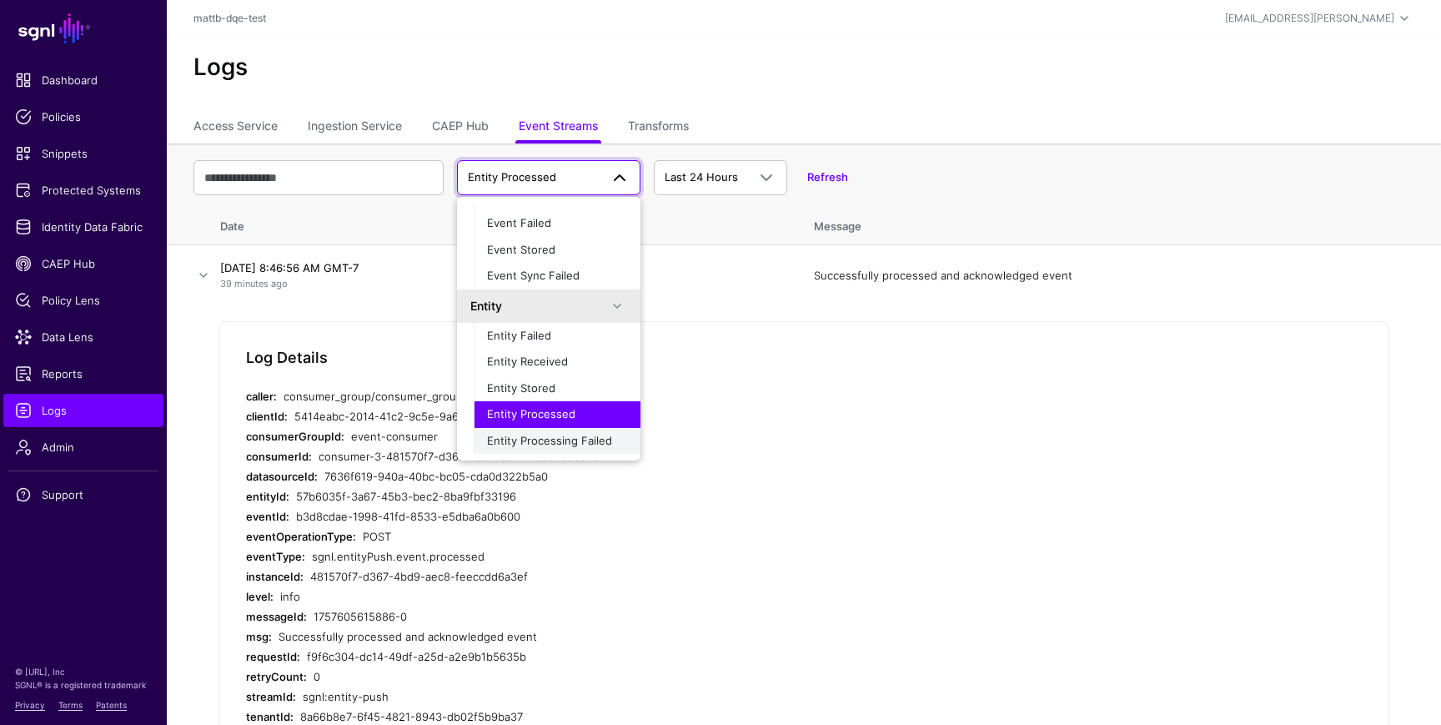
click at [525, 441] on span "Entity Processing Failed" at bounding box center [549, 440] width 125 height 13
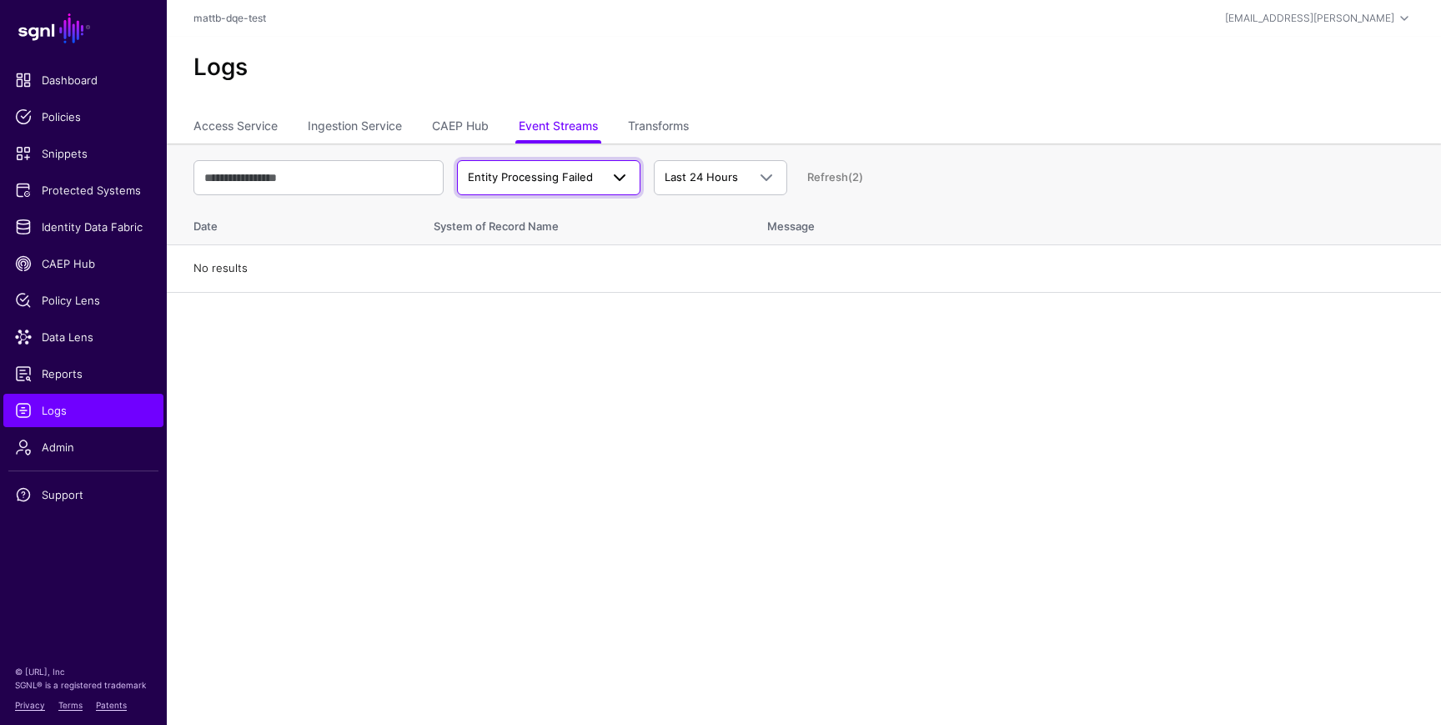
click at [540, 177] on span "Entity Processing Failed" at bounding box center [530, 176] width 125 height 13
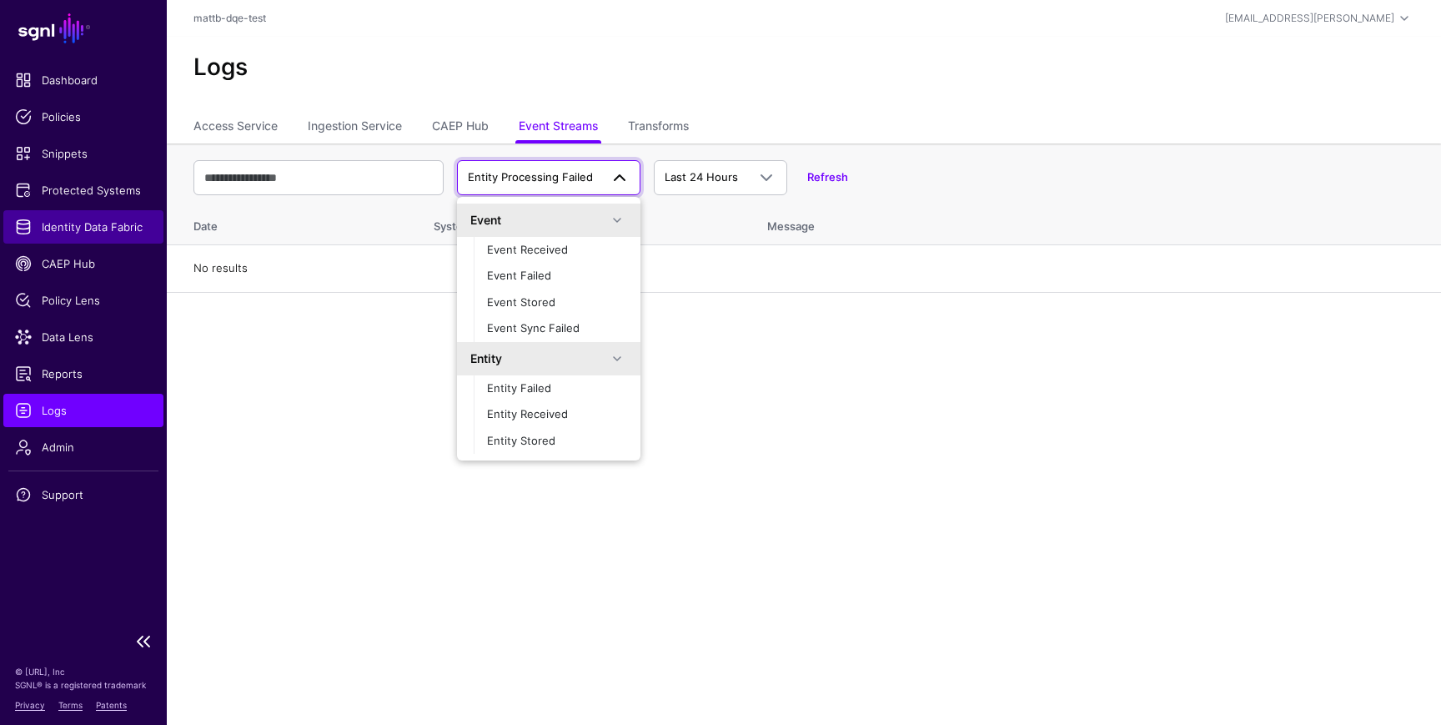
click at [63, 228] on span "Identity Data Fabric" at bounding box center [83, 226] width 137 height 17
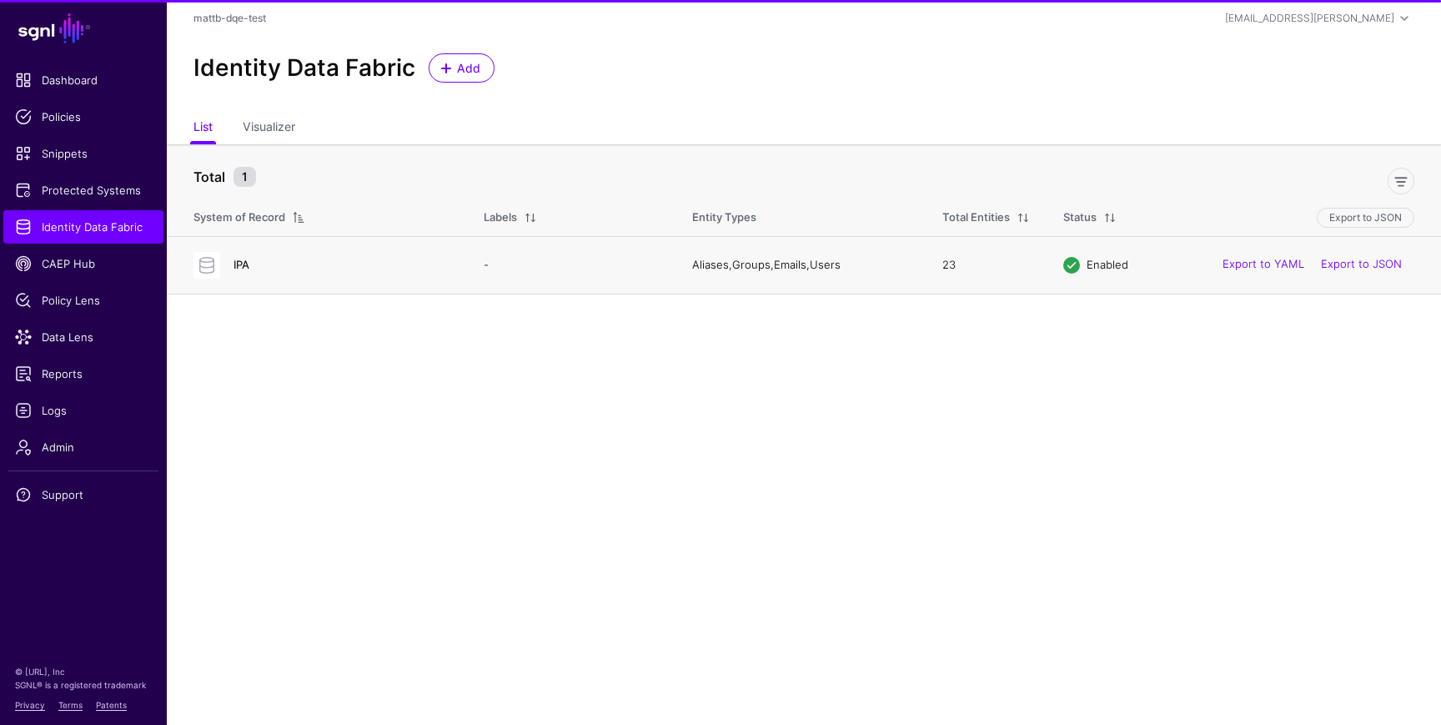
click at [242, 264] on link "IPA" at bounding box center [242, 264] width 16 height 13
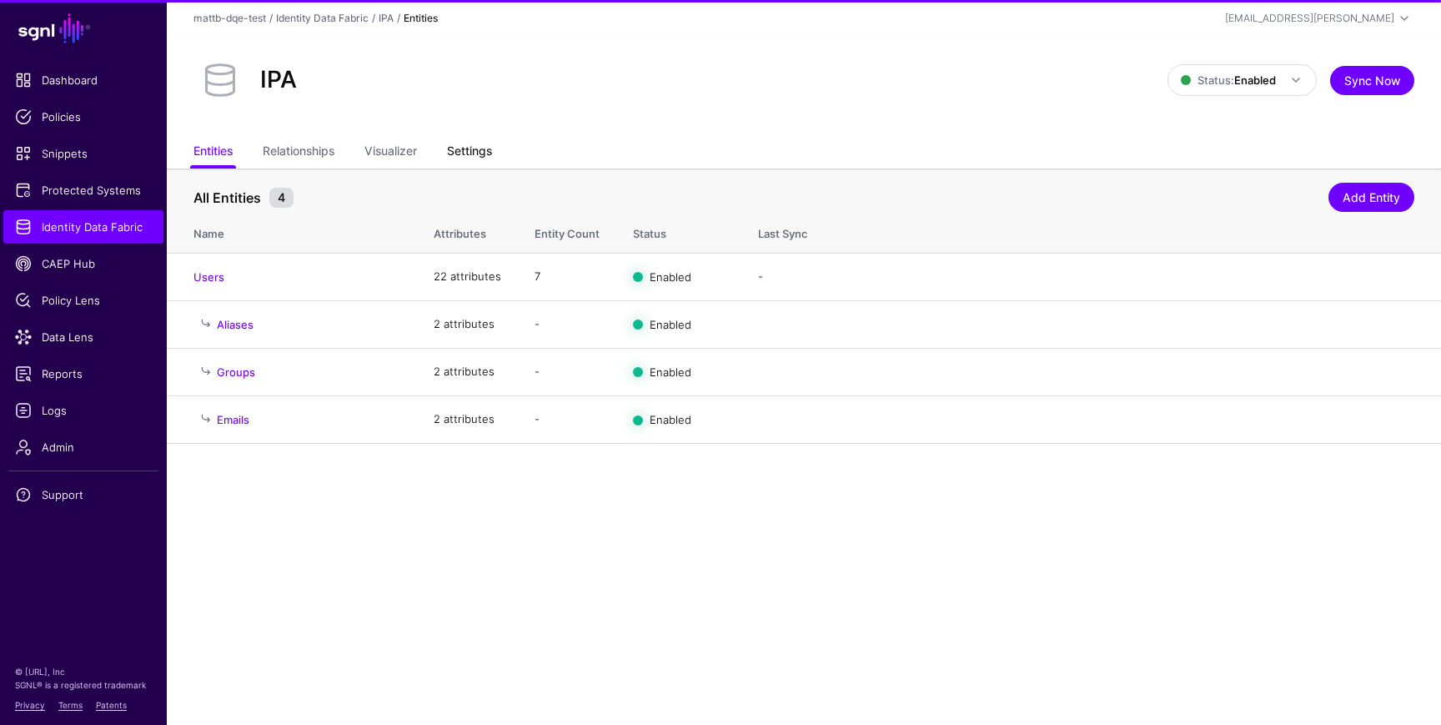
click at [457, 149] on link "Settings" at bounding box center [469, 153] width 45 height 32
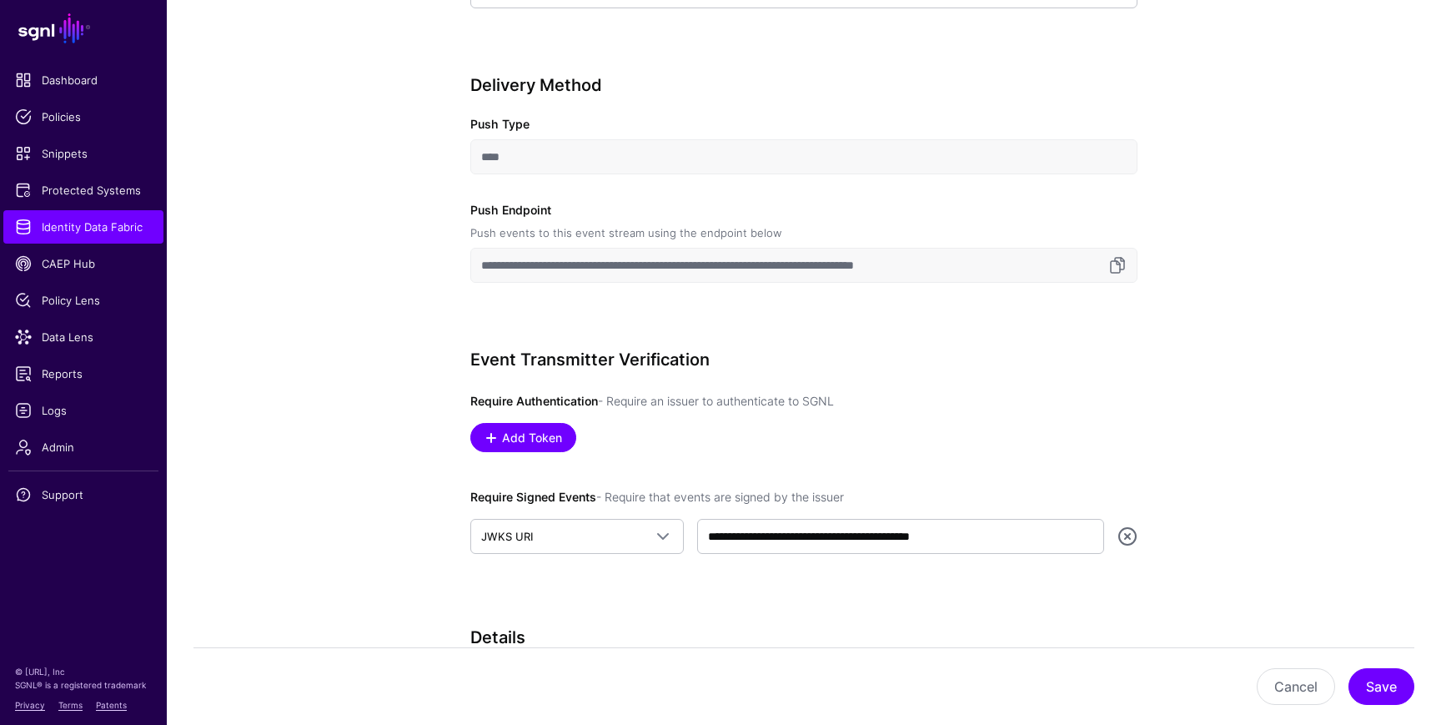
scroll to position [630, 0]
